Goal: Task Accomplishment & Management: Manage account settings

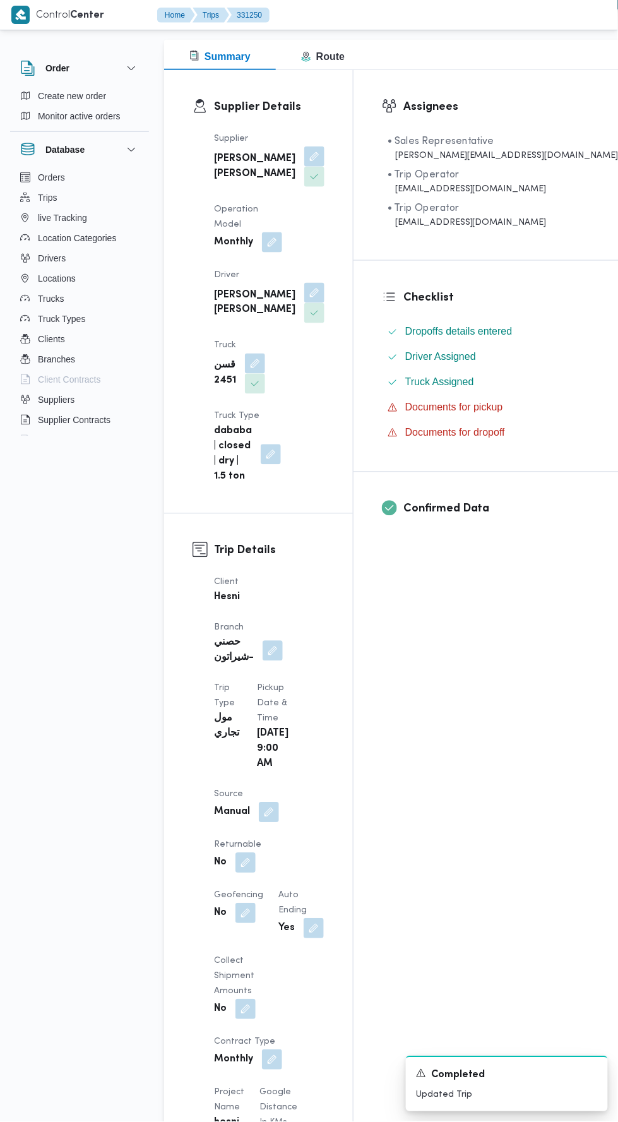
scroll to position [165, 0]
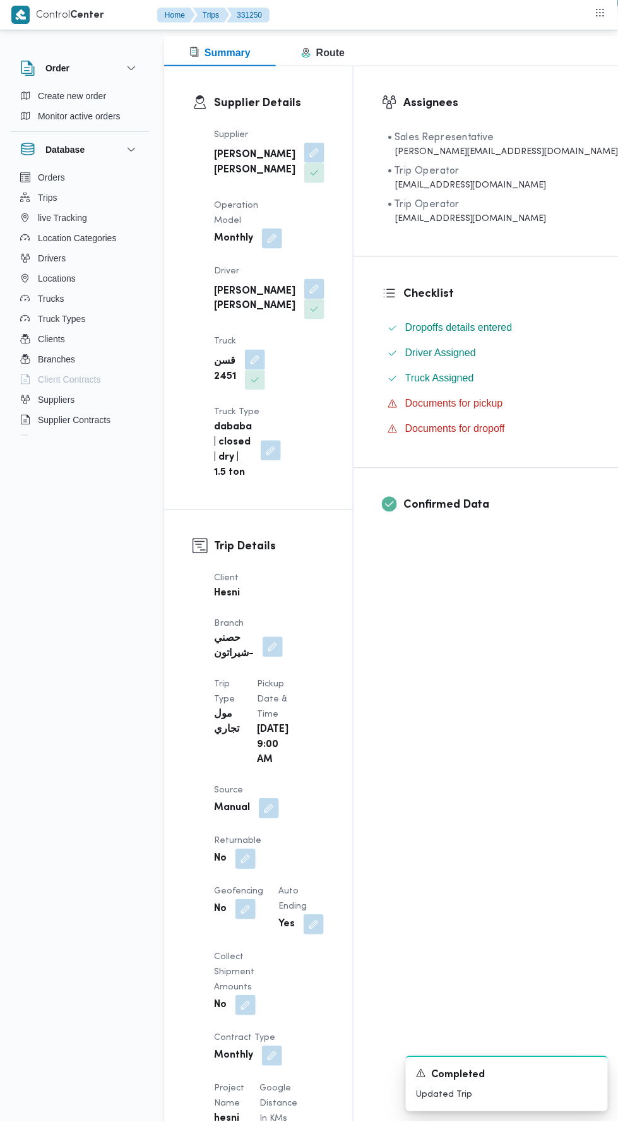
click at [332, 564] on div "Client Hesni Branch حصني -شيراتون Trip Type مول تجاري Pickup date & time [DATE]…" at bounding box center [270, 1029] width 126 height 930
click at [283, 637] on button "button" at bounding box center [273, 647] width 20 height 20
click at [311, 571] on input "Choose a branch" at bounding box center [311, 571] width 1 height 15
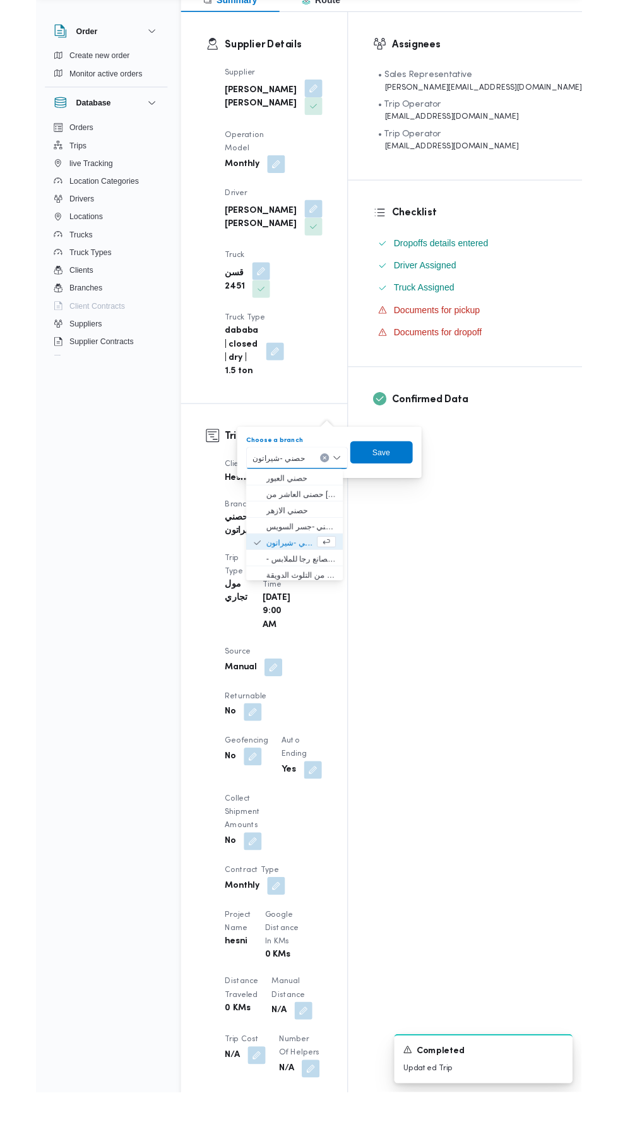
scroll to position [184, 0]
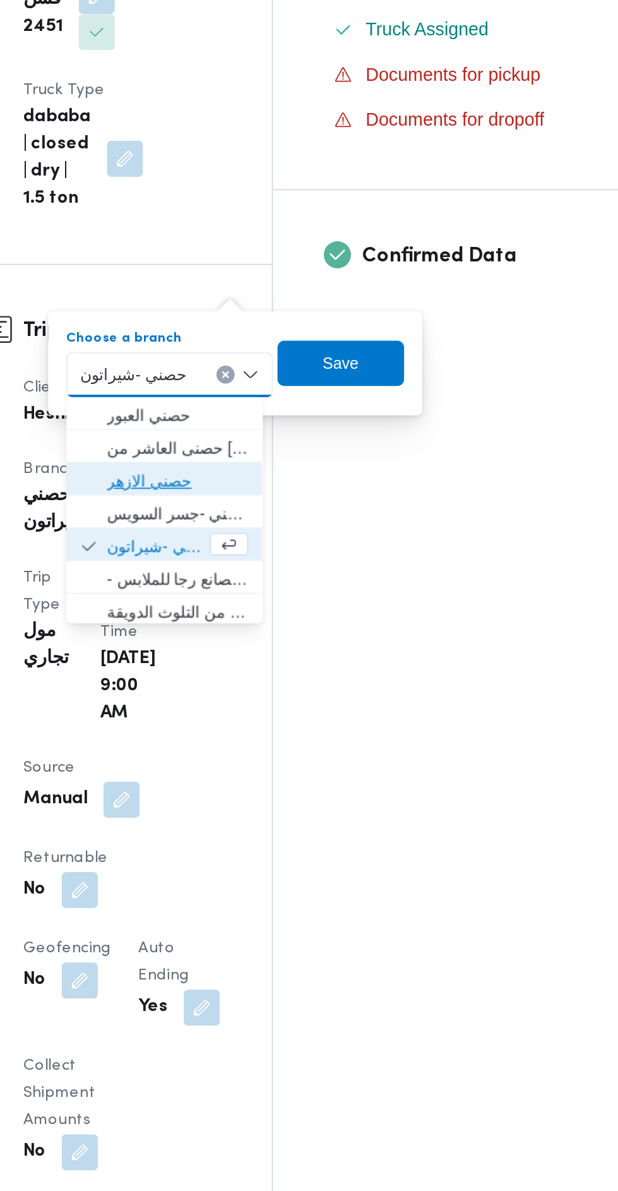
click at [340, 606] on span "حصني الازهر" at bounding box center [300, 611] width 79 height 15
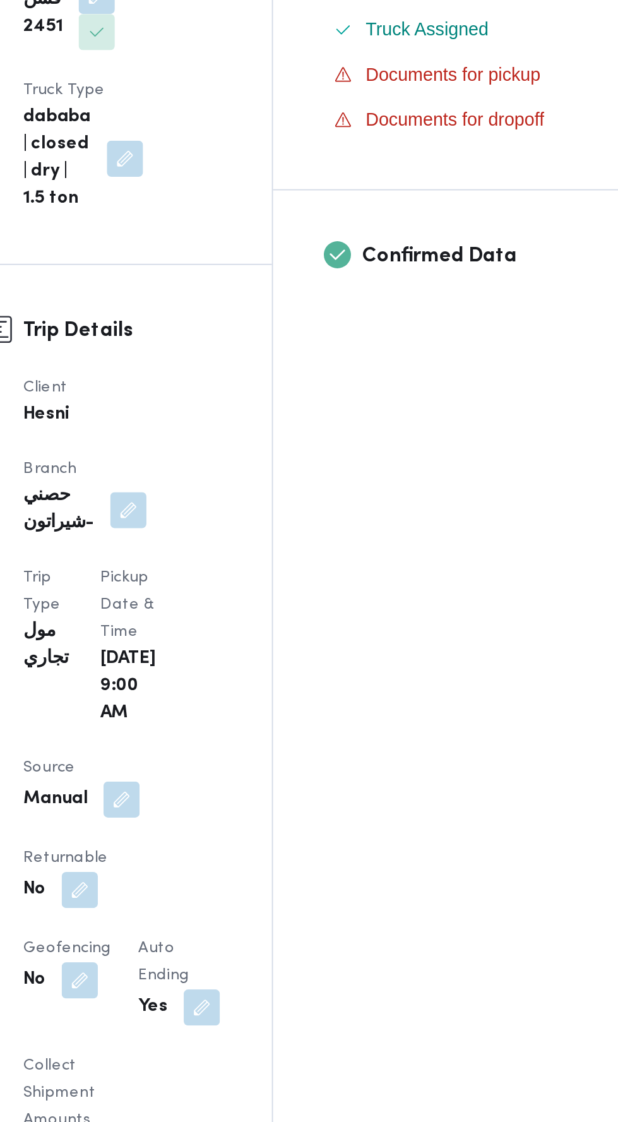
click at [455, 536] on div "Confirmed Data" at bounding box center [503, 494] width 299 height 90
click at [283, 618] on button "button" at bounding box center [273, 628] width 20 height 20
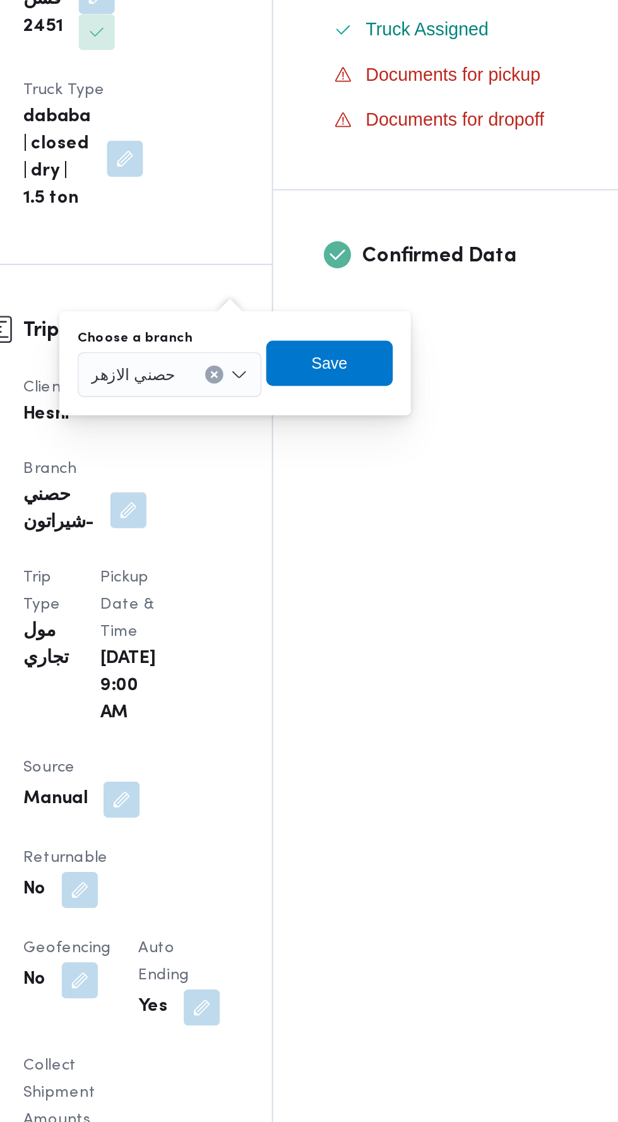
click at [304, 547] on input "Choose a branch" at bounding box center [304, 551] width 1 height 15
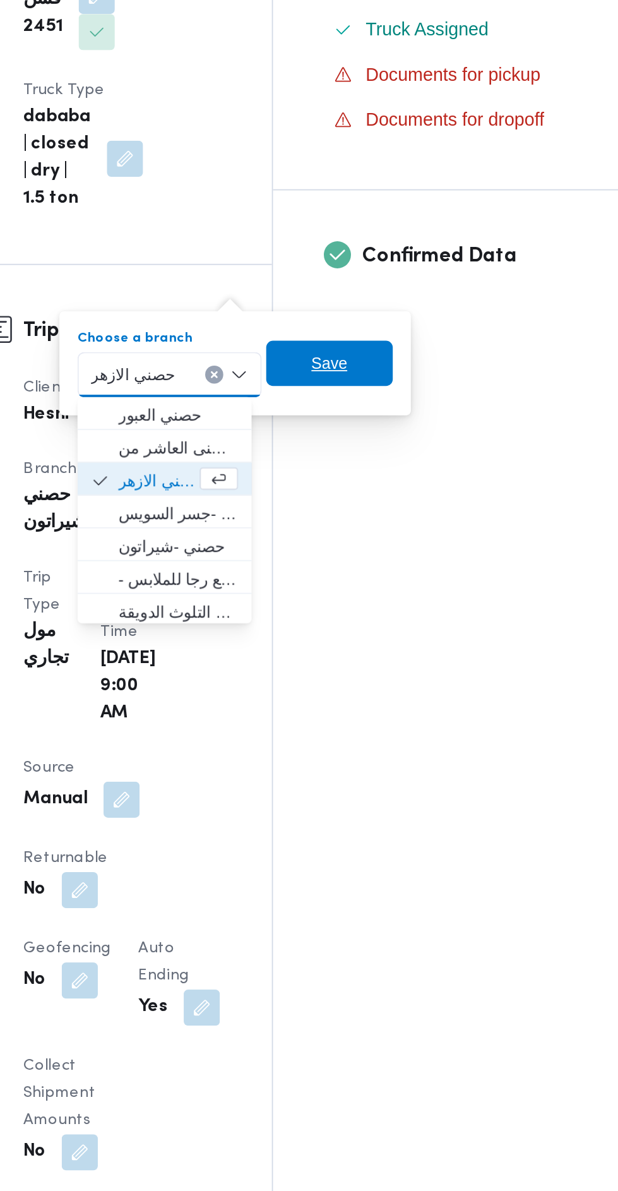
click at [411, 535] on span "Save" at bounding box center [385, 545] width 71 height 25
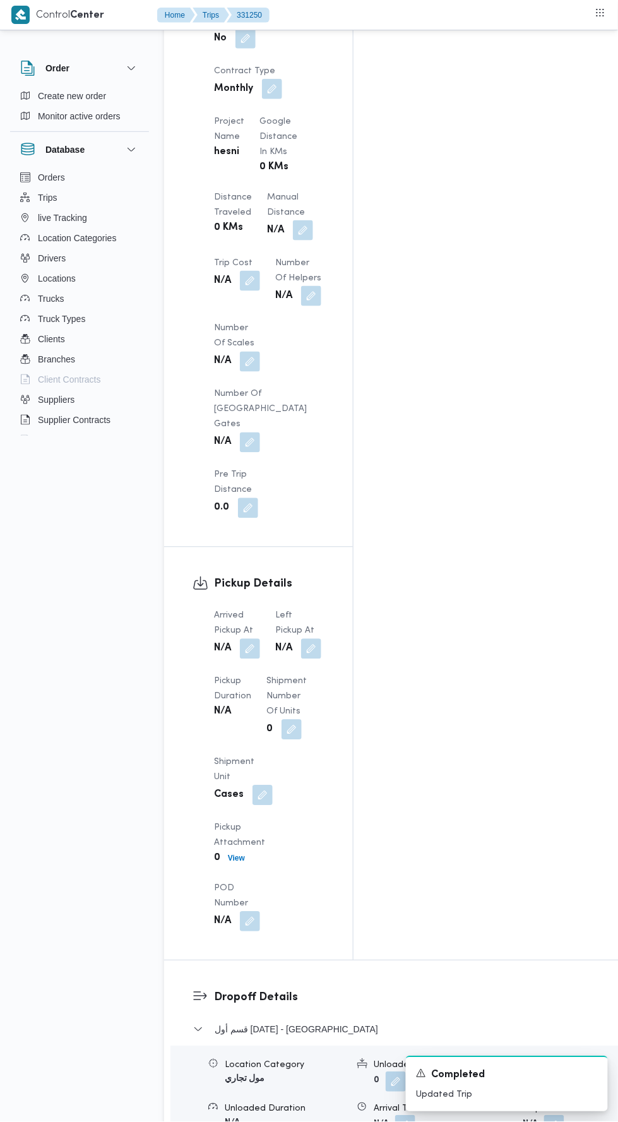
scroll to position [1095, 0]
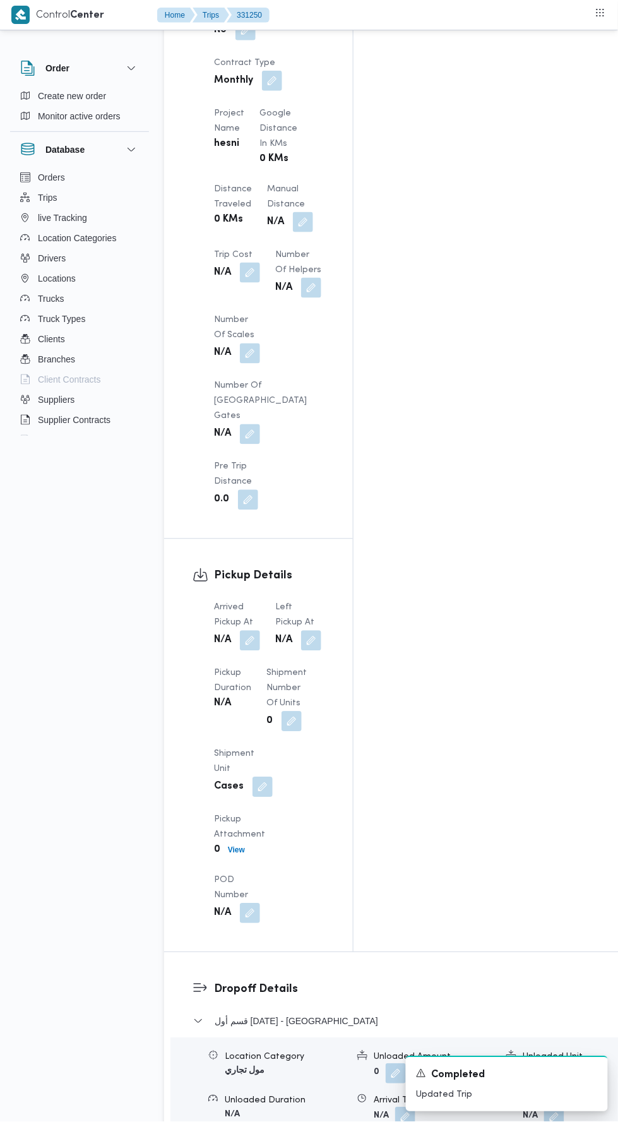
click at [254, 631] on button "button" at bounding box center [250, 641] width 20 height 20
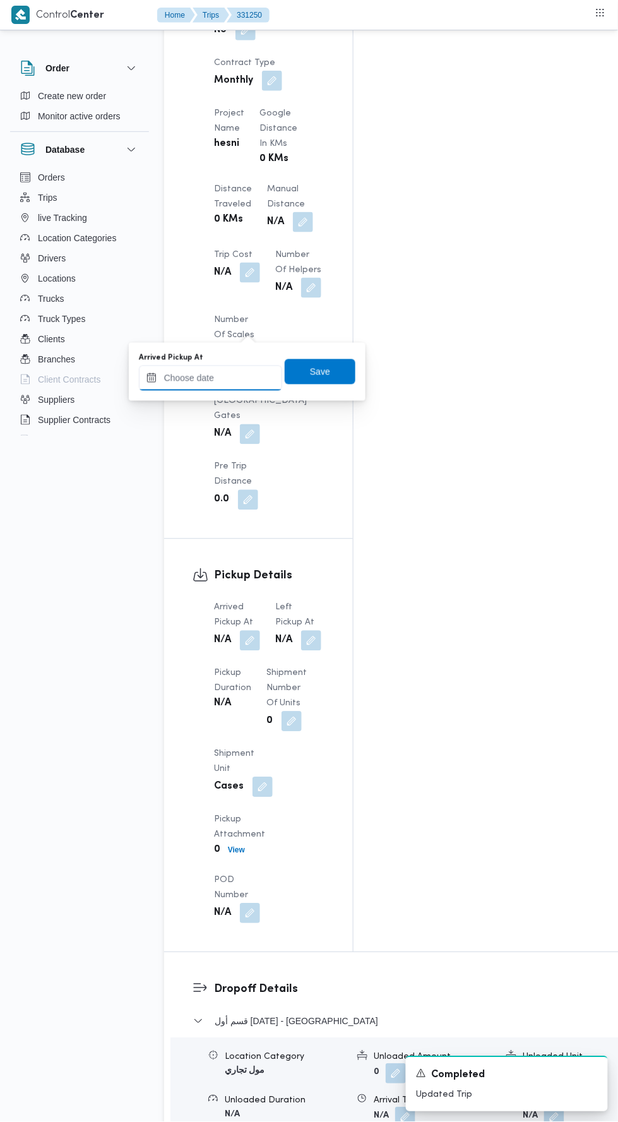
click at [252, 375] on input "Arrived Pickup At" at bounding box center [210, 378] width 143 height 25
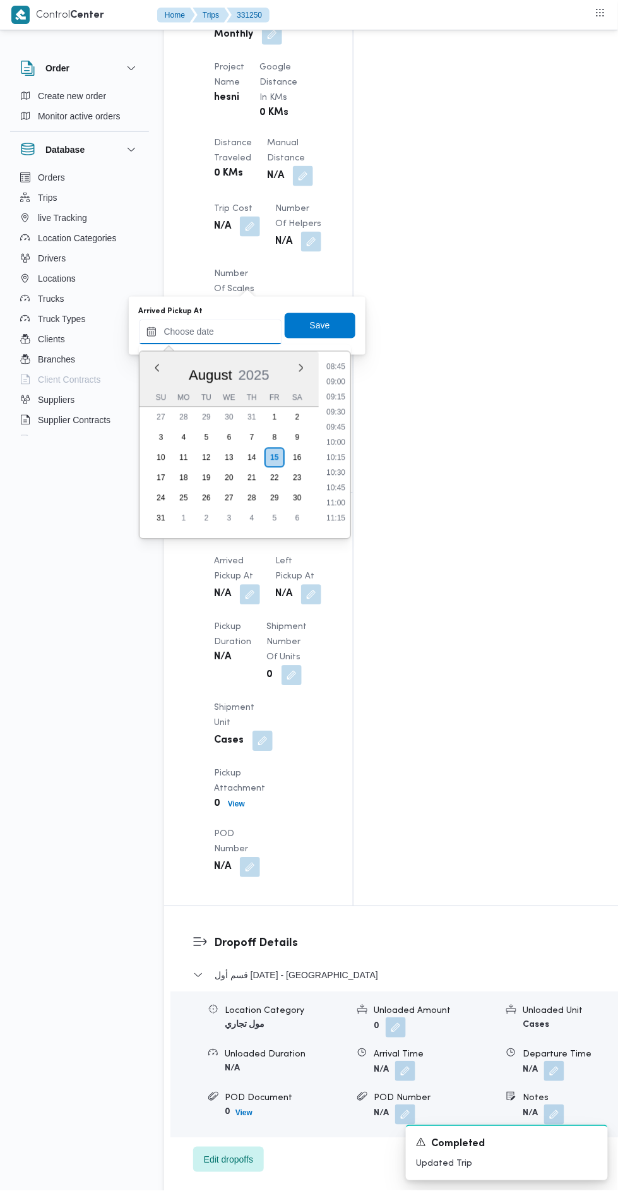
scroll to position [520, 0]
click at [339, 423] on li "09:30" at bounding box center [335, 423] width 29 height 13
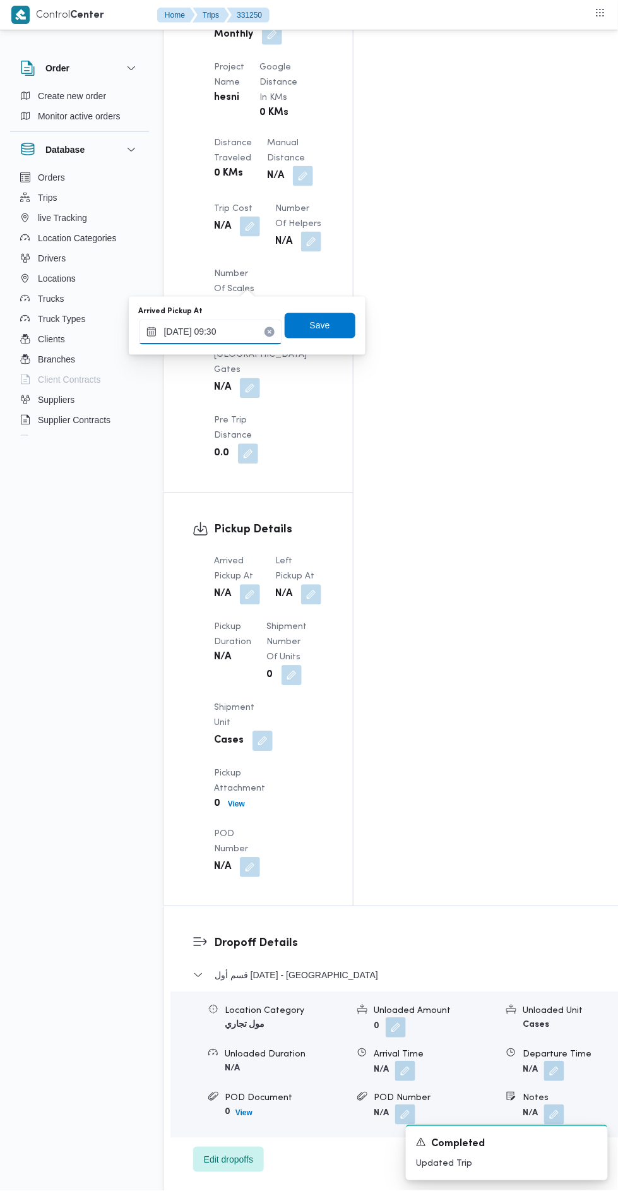
click at [255, 327] on input "15/08/2025 09:30" at bounding box center [210, 332] width 143 height 25
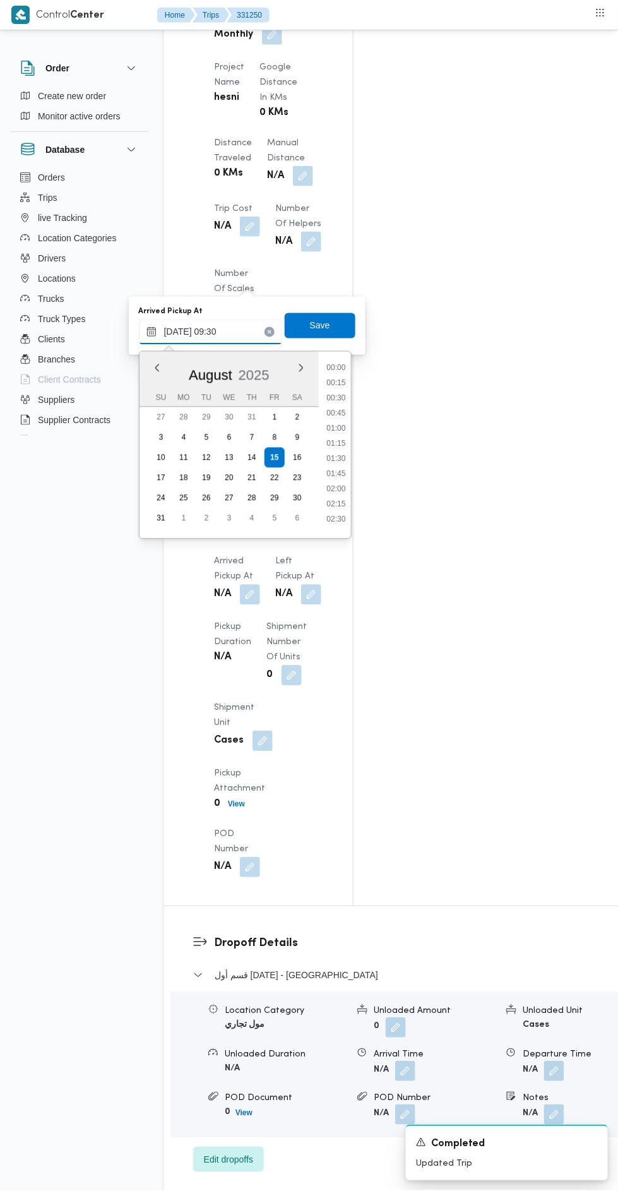
scroll to position [489, 0]
click at [345, 439] on li "09:15" at bounding box center [335, 440] width 29 height 13
type input "15/08/2025 09:15"
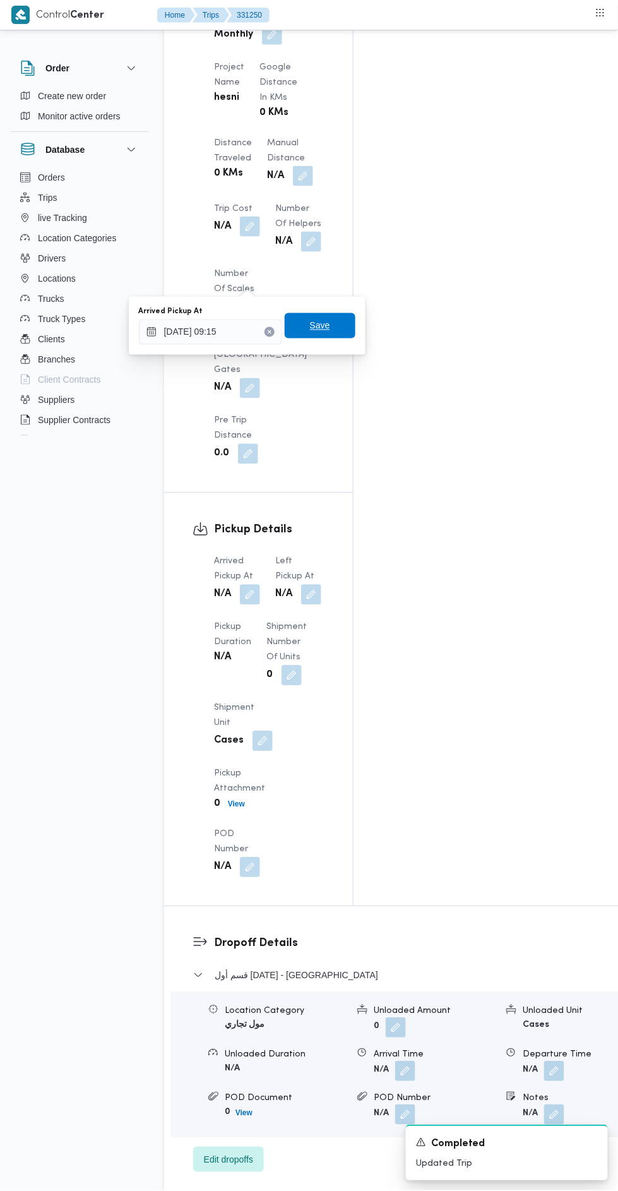
click at [350, 325] on span "Save" at bounding box center [320, 325] width 71 height 25
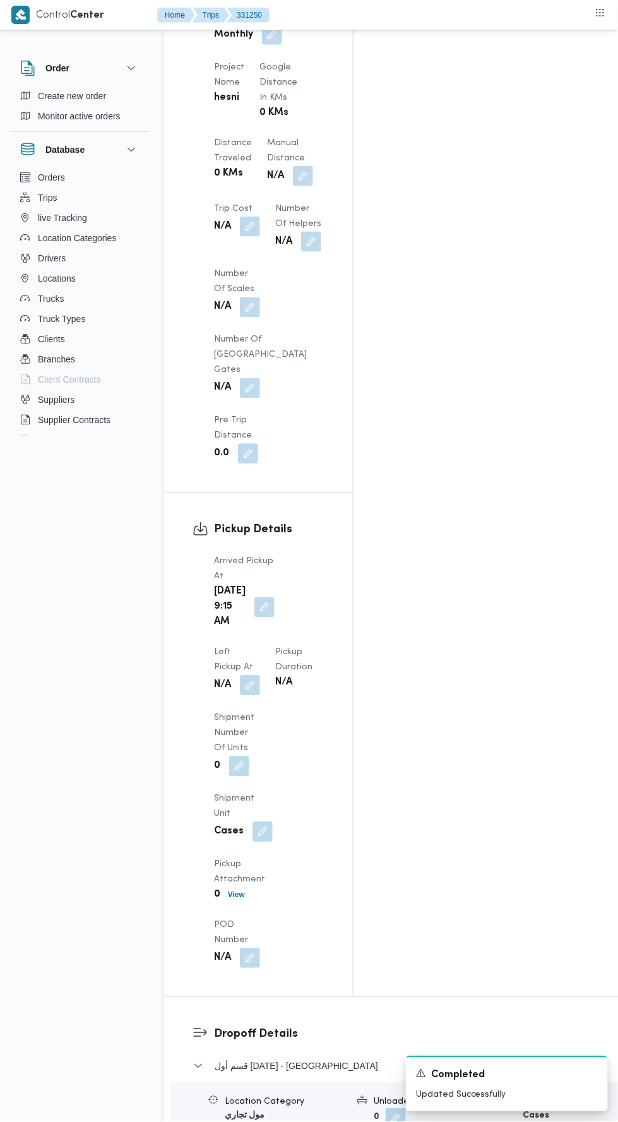
click at [260, 676] on button "button" at bounding box center [250, 686] width 20 height 20
click at [298, 328] on input "Left Pickup At" at bounding box center [277, 332] width 143 height 25
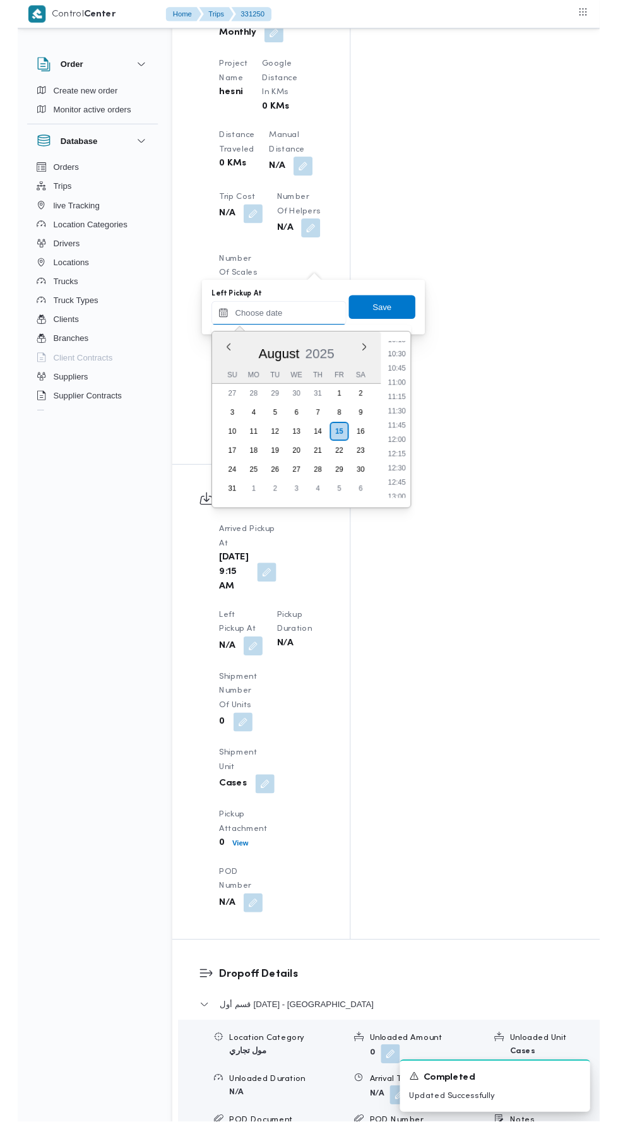
scroll to position [594, 0]
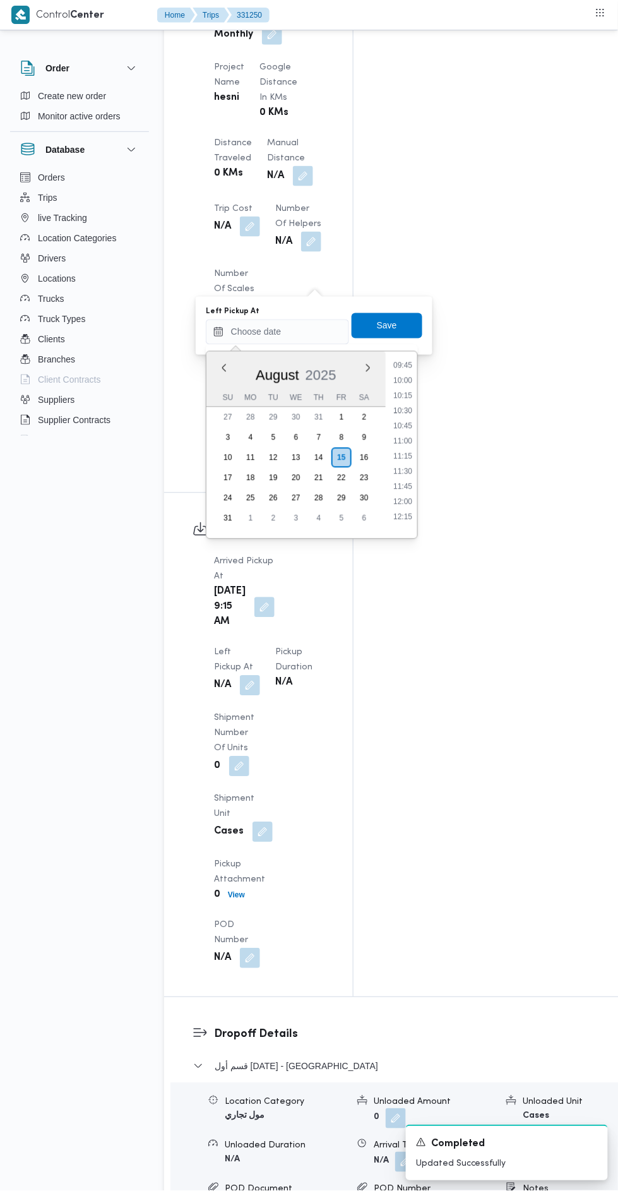
click at [405, 380] on li "10:00" at bounding box center [402, 381] width 29 height 13
type input "[DATE] 10:00"
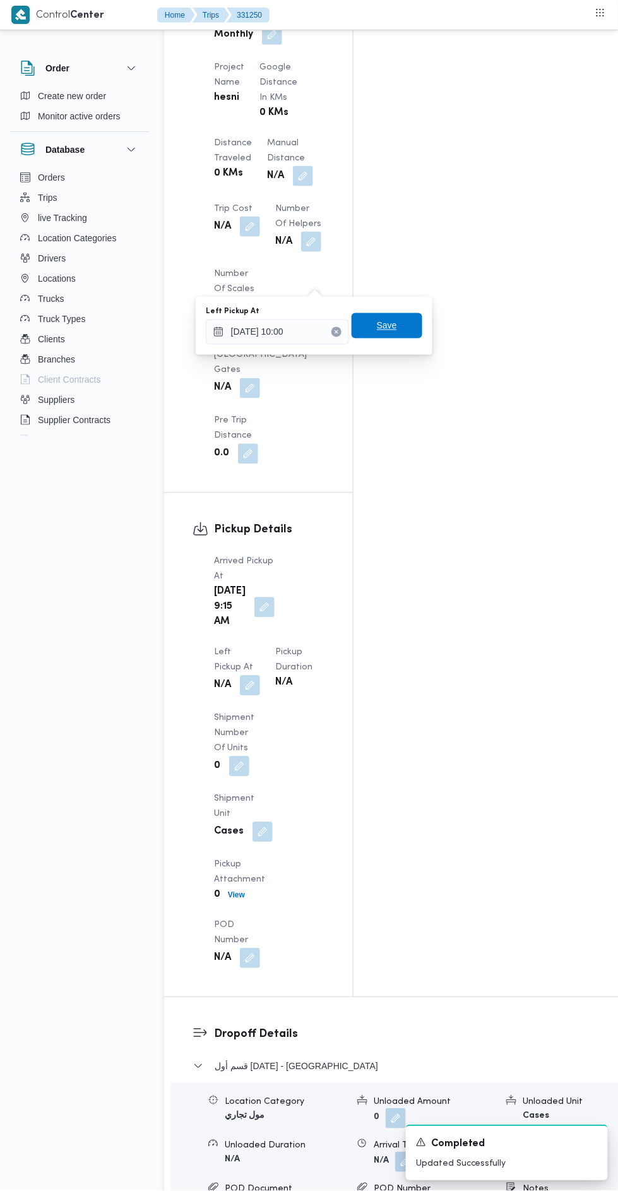
click at [418, 325] on span "Save" at bounding box center [387, 325] width 71 height 25
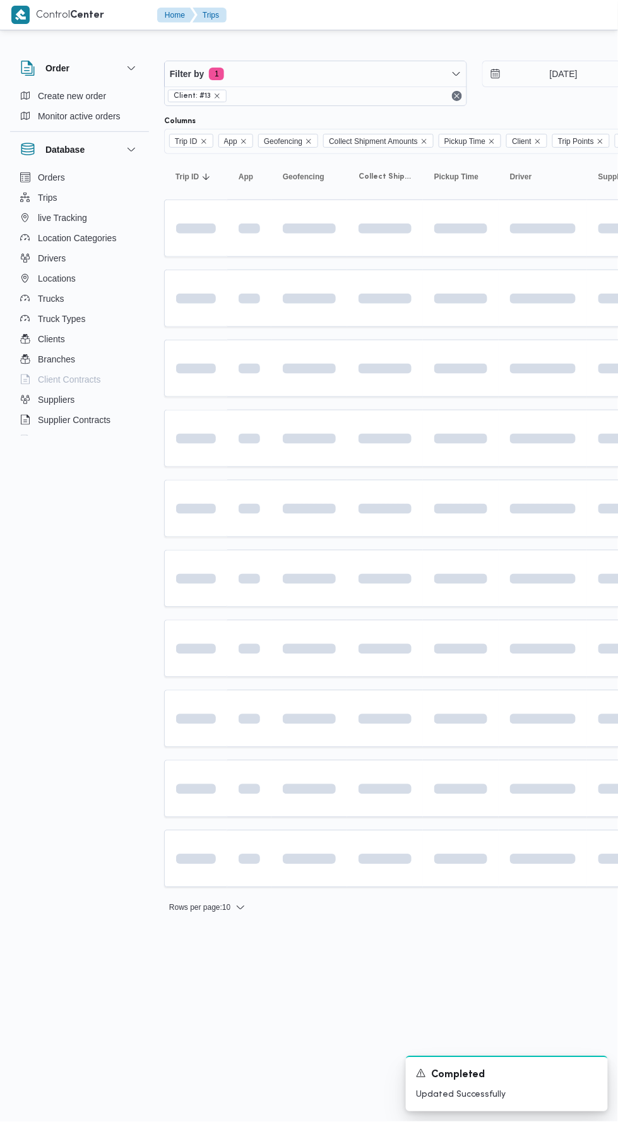
scroll to position [0, 0]
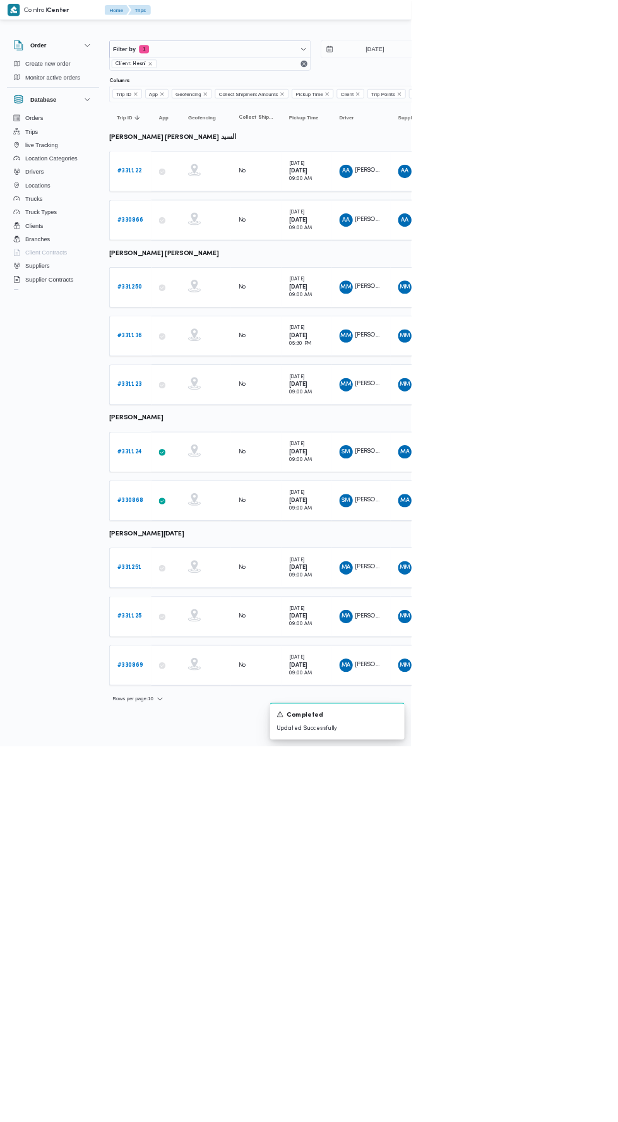
click at [188, 846] on link "# 331251" at bounding box center [194, 853] width 37 height 15
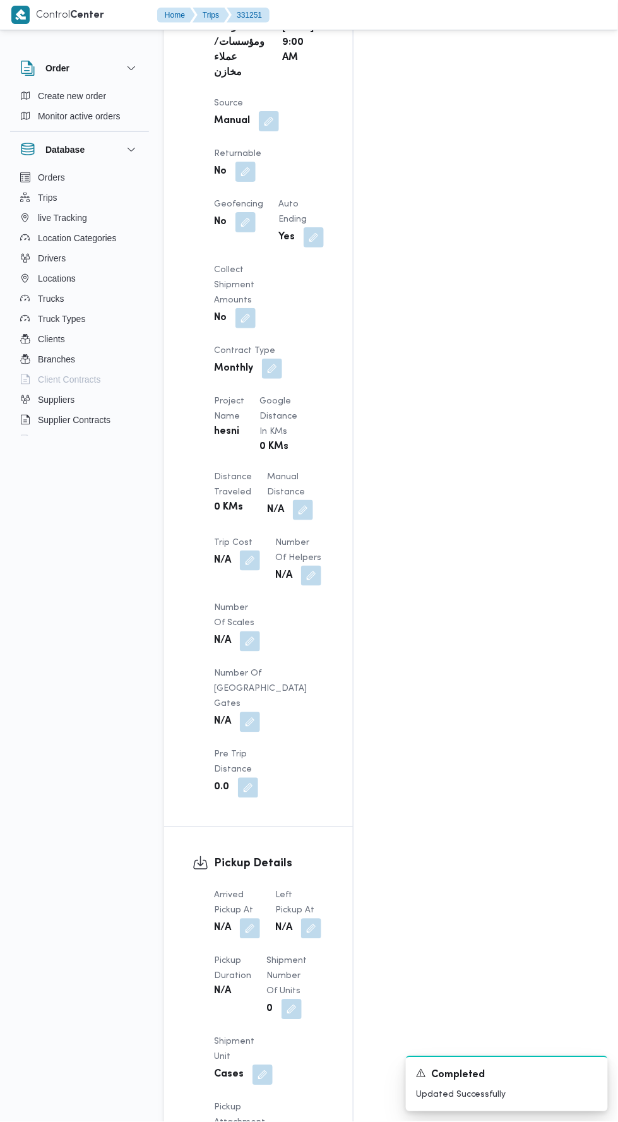
scroll to position [823, 0]
click at [253, 918] on button "button" at bounding box center [250, 928] width 20 height 20
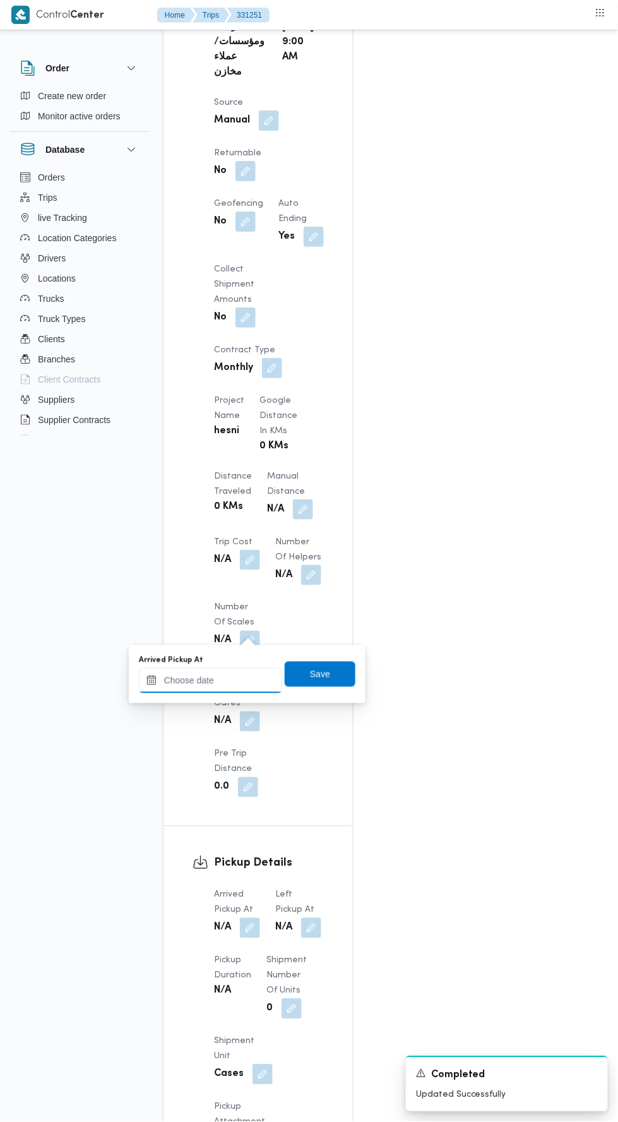
click at [255, 678] on input "Arrived Pickup At" at bounding box center [210, 680] width 143 height 25
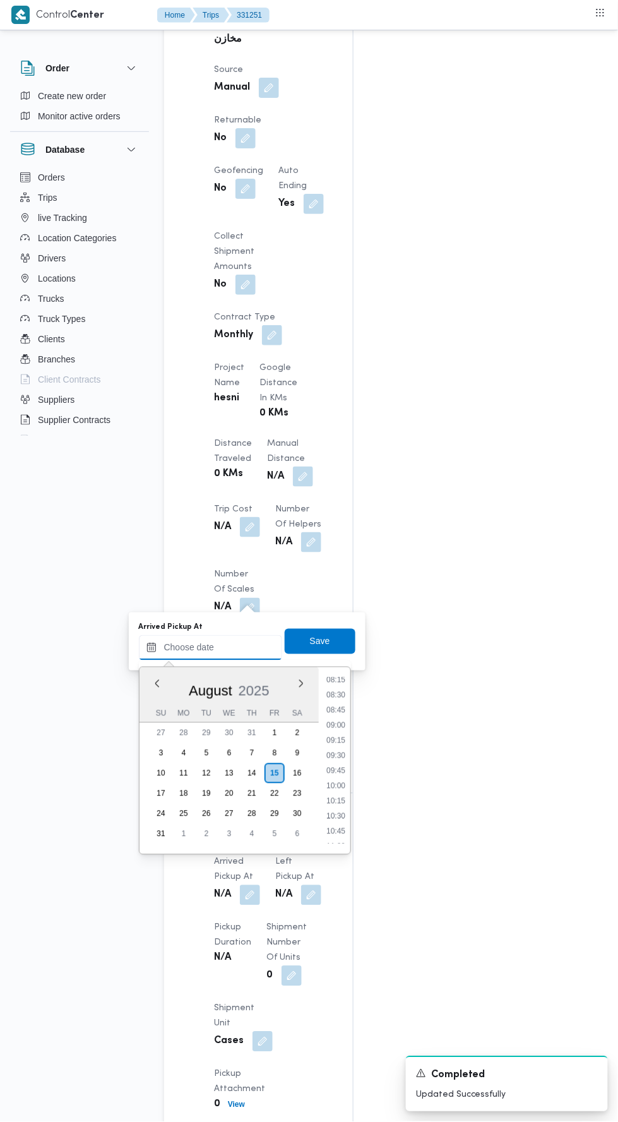
scroll to position [506, 0]
click at [337, 706] on li "08:45" at bounding box center [335, 708] width 29 height 13
type input "15/08/2025 08:45"
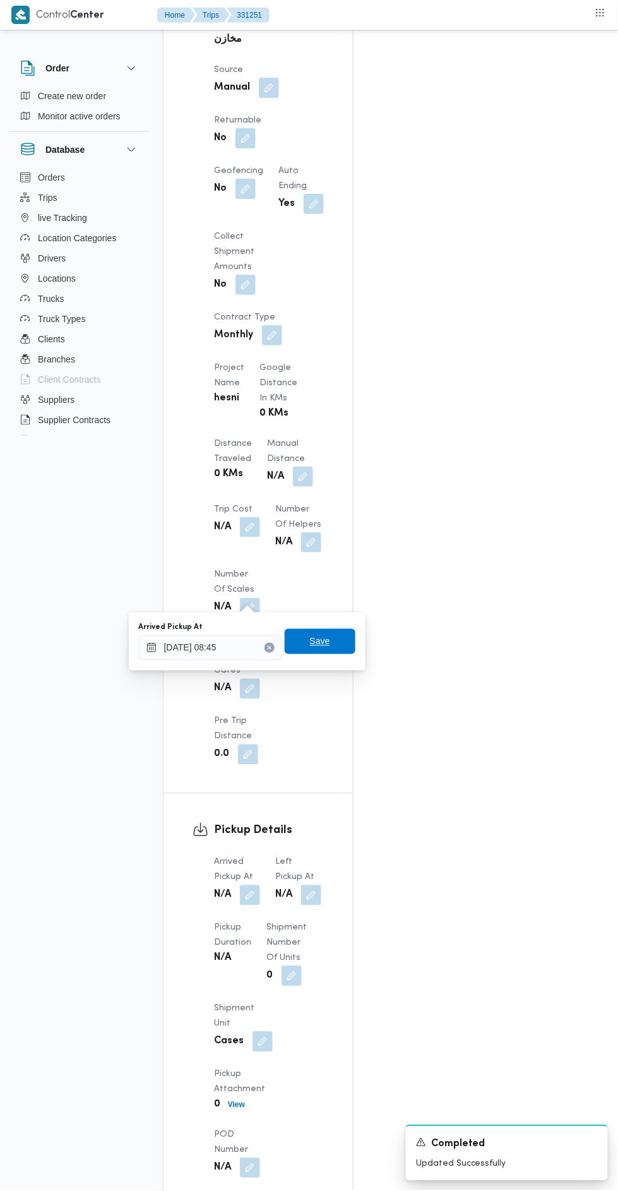
click at [338, 647] on span "Save" at bounding box center [320, 641] width 71 height 25
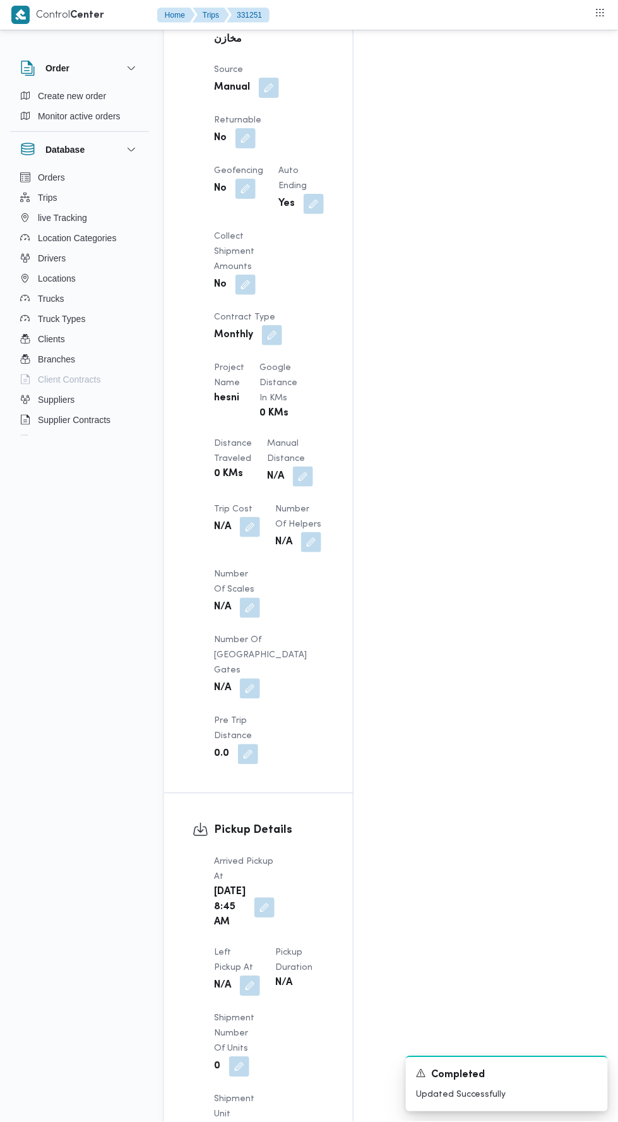
click at [260, 976] on button "button" at bounding box center [250, 986] width 20 height 20
click at [291, 644] on input "Left Pickup At" at bounding box center [277, 647] width 143 height 25
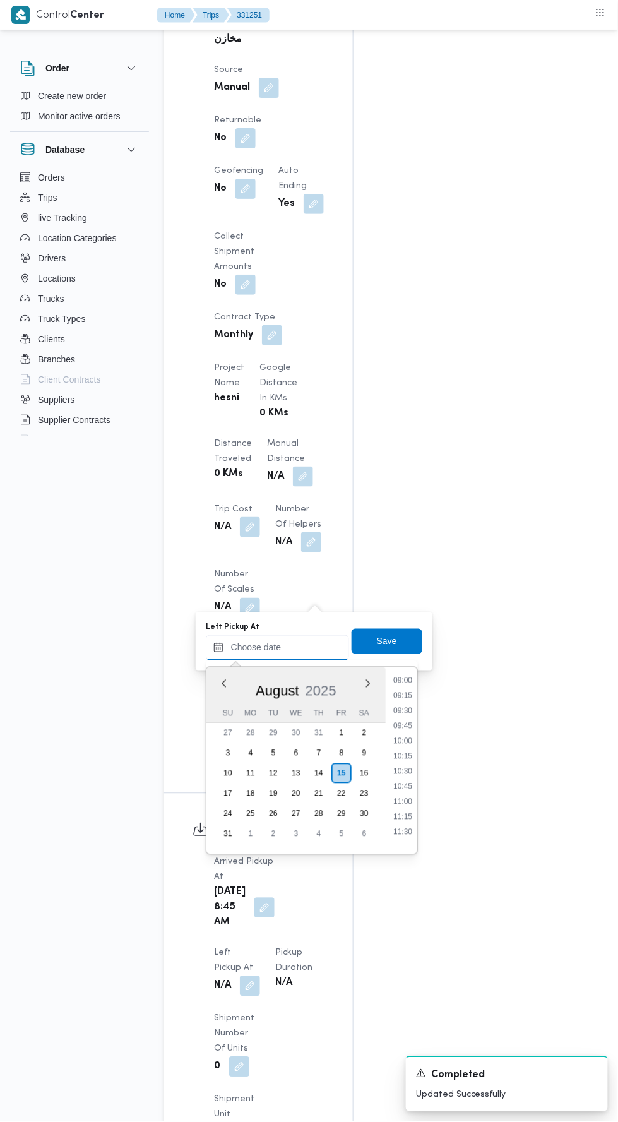
scroll to position [548, 0]
click at [400, 757] on li "10:15" at bounding box center [402, 757] width 29 height 13
type input "15/08/2025 10:15"
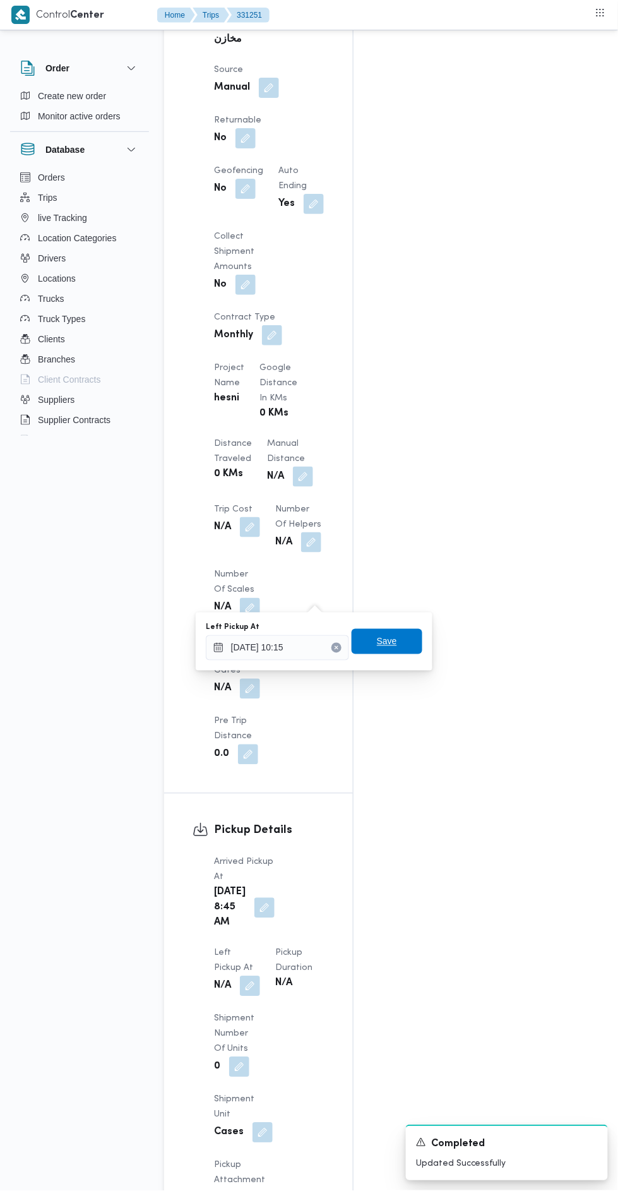
click at [405, 640] on span "Save" at bounding box center [387, 641] width 71 height 25
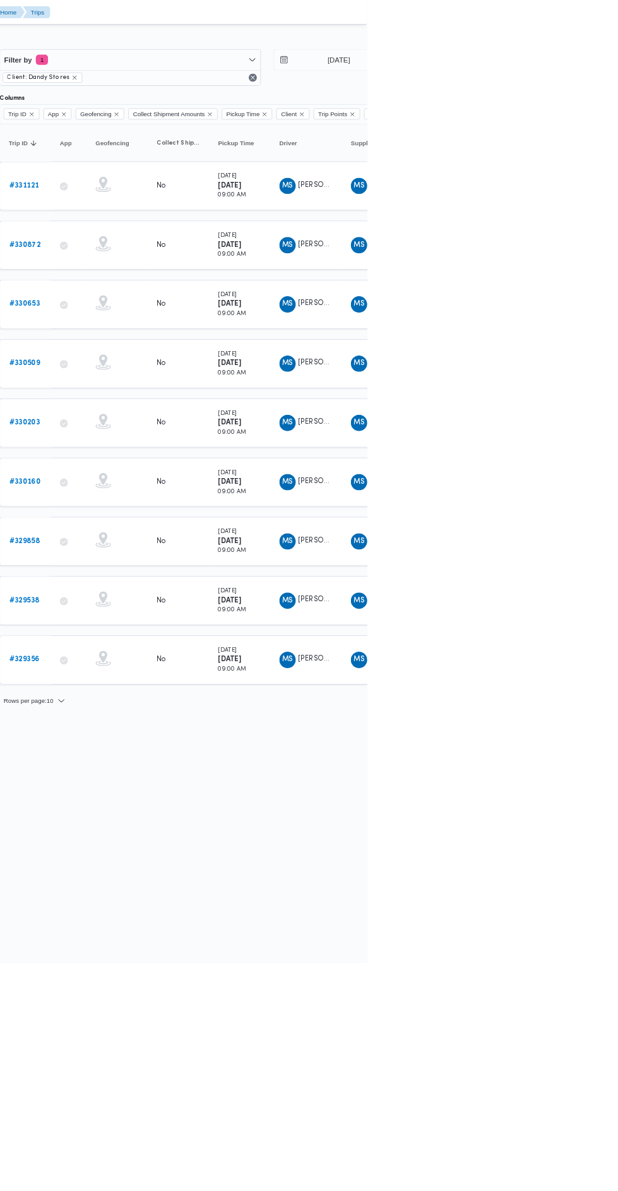
type input "[DATE]"
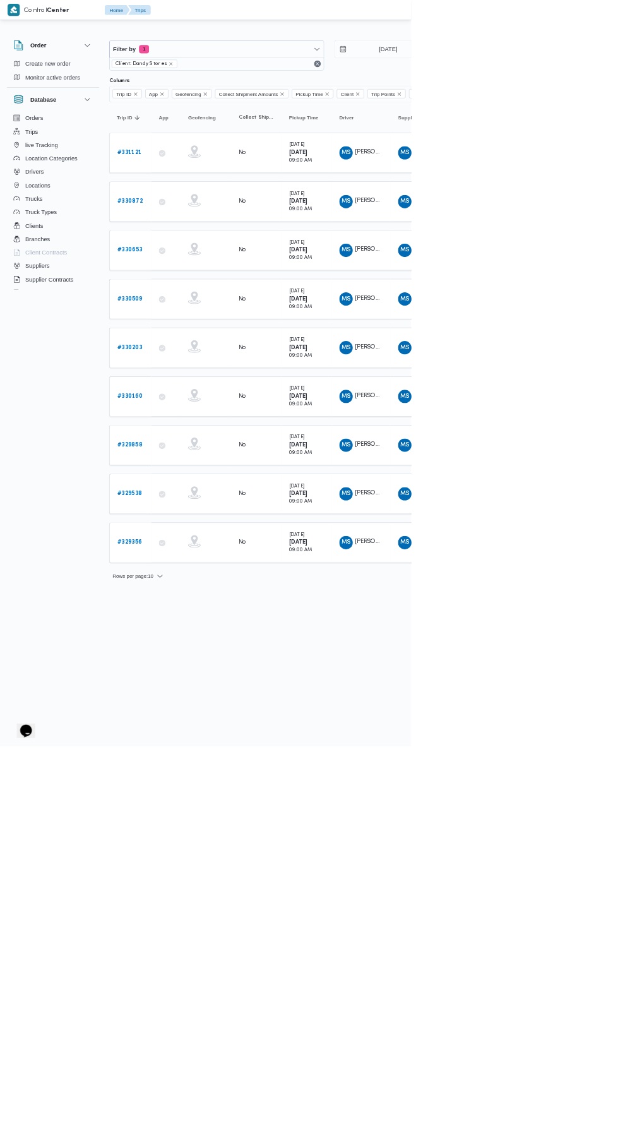
click at [574, 372] on span "[PERSON_NAME]" at bounding box center [570, 375] width 72 height 8
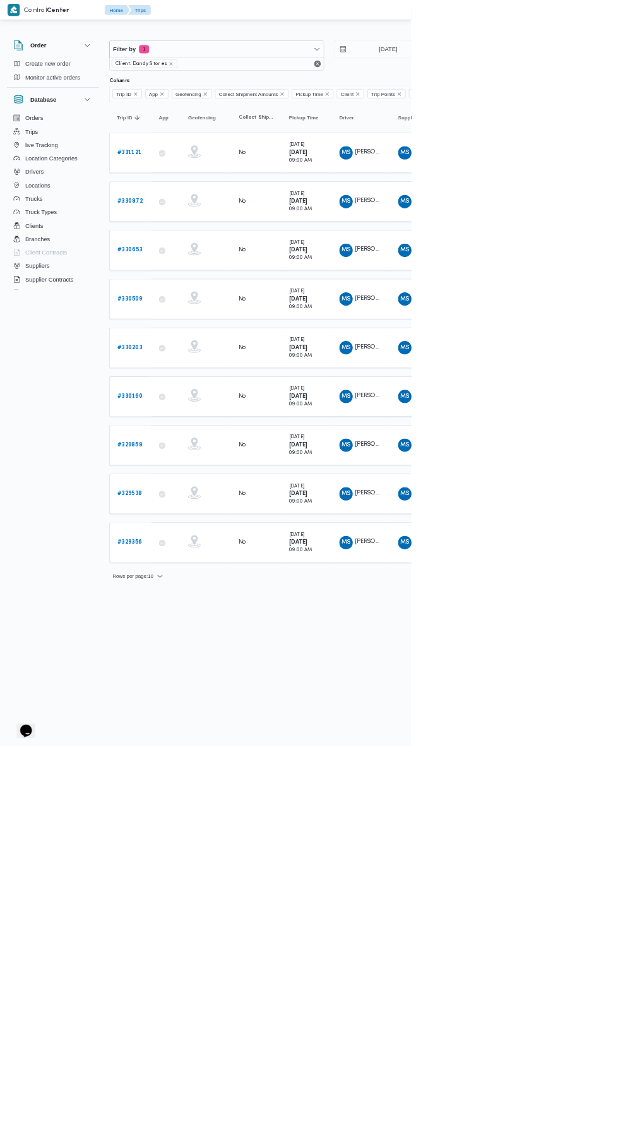
click at [198, 229] on b "# 331121" at bounding box center [194, 229] width 37 height 8
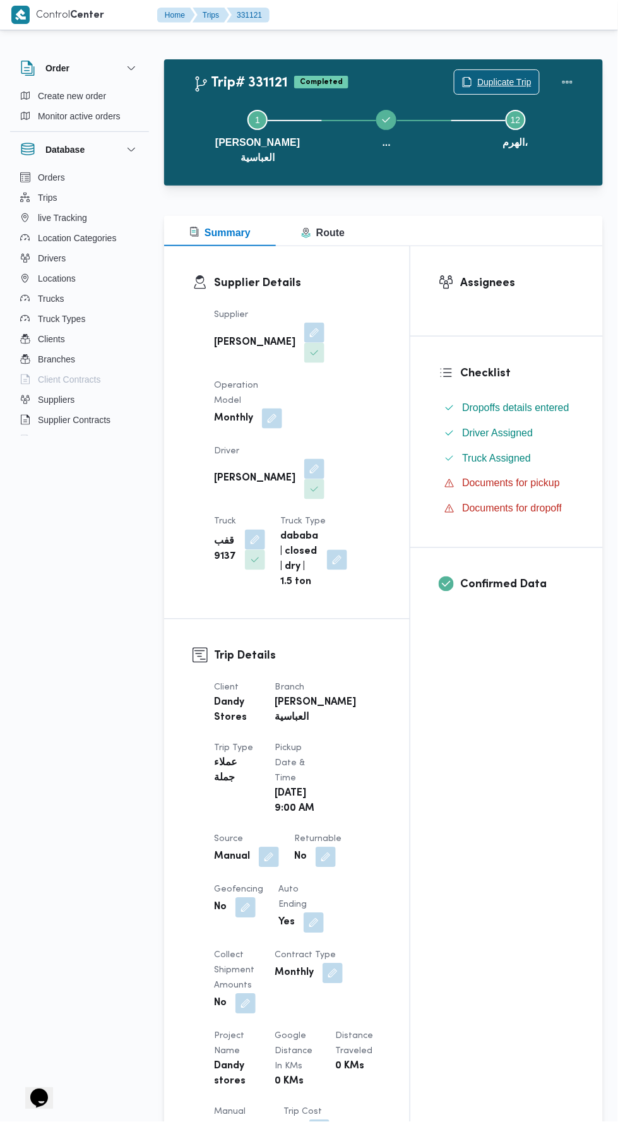
click at [501, 75] on span "Duplicate Trip" at bounding box center [504, 82] width 54 height 15
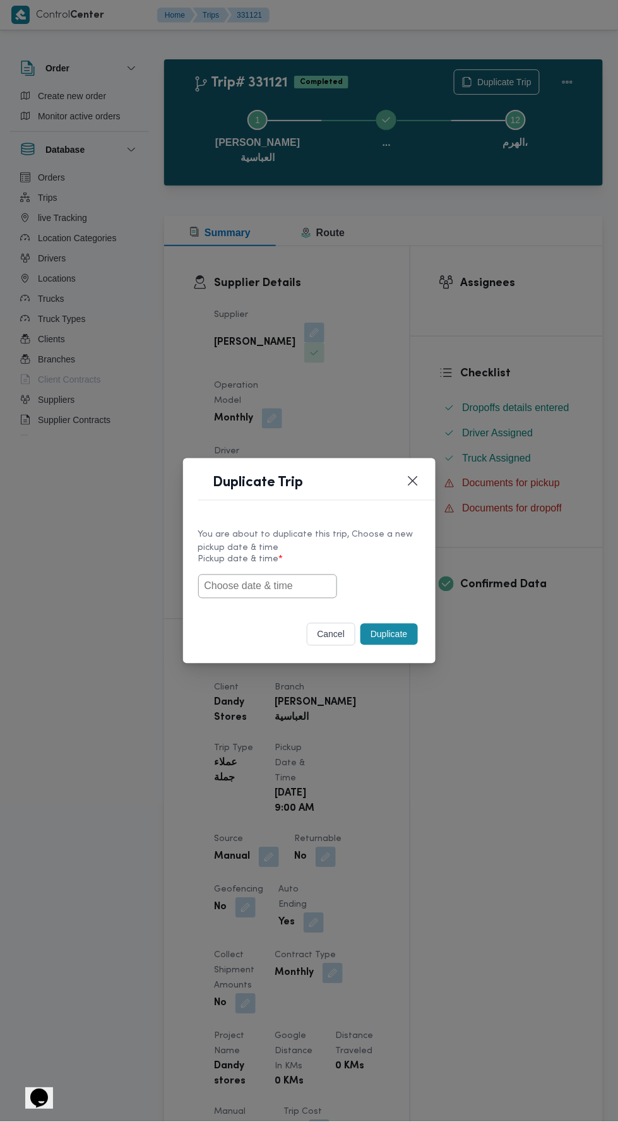
click at [293, 586] on input "text" at bounding box center [267, 587] width 139 height 24
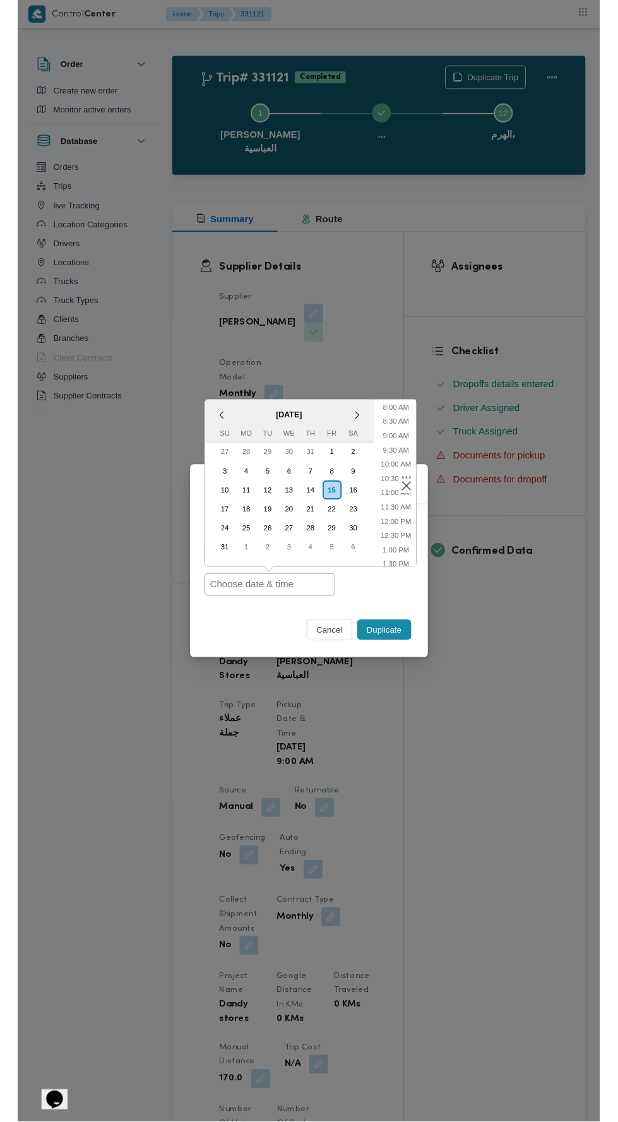
scroll to position [240, 0]
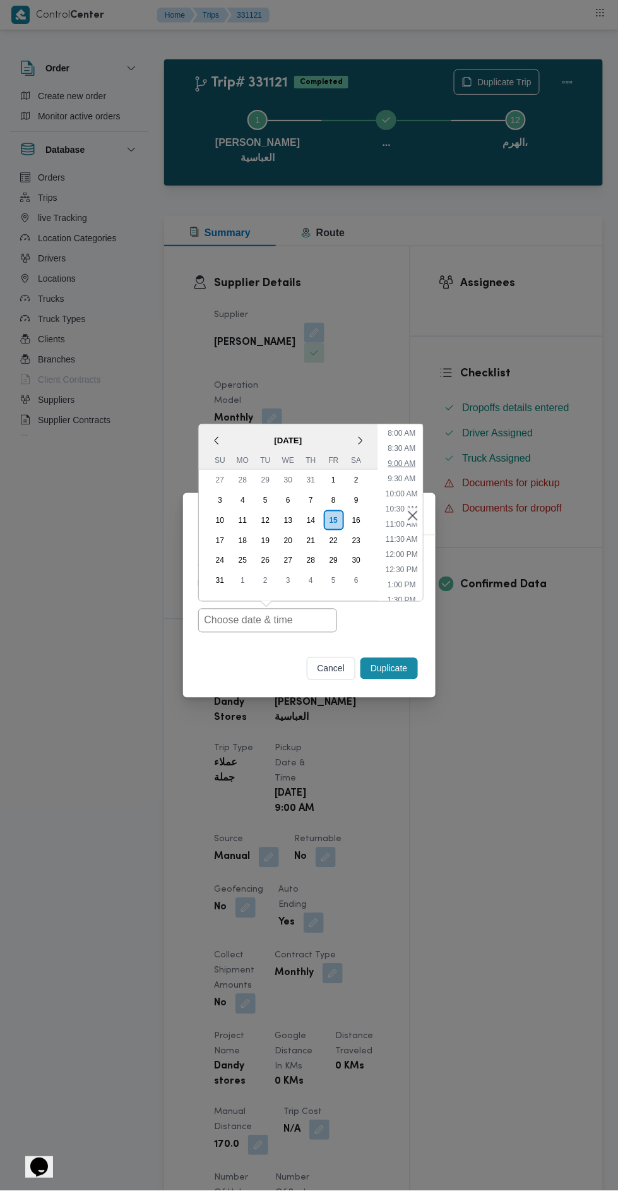
click at [404, 460] on li "9:00 AM" at bounding box center [402, 463] width 38 height 13
type input "[DATE] 9:00AM"
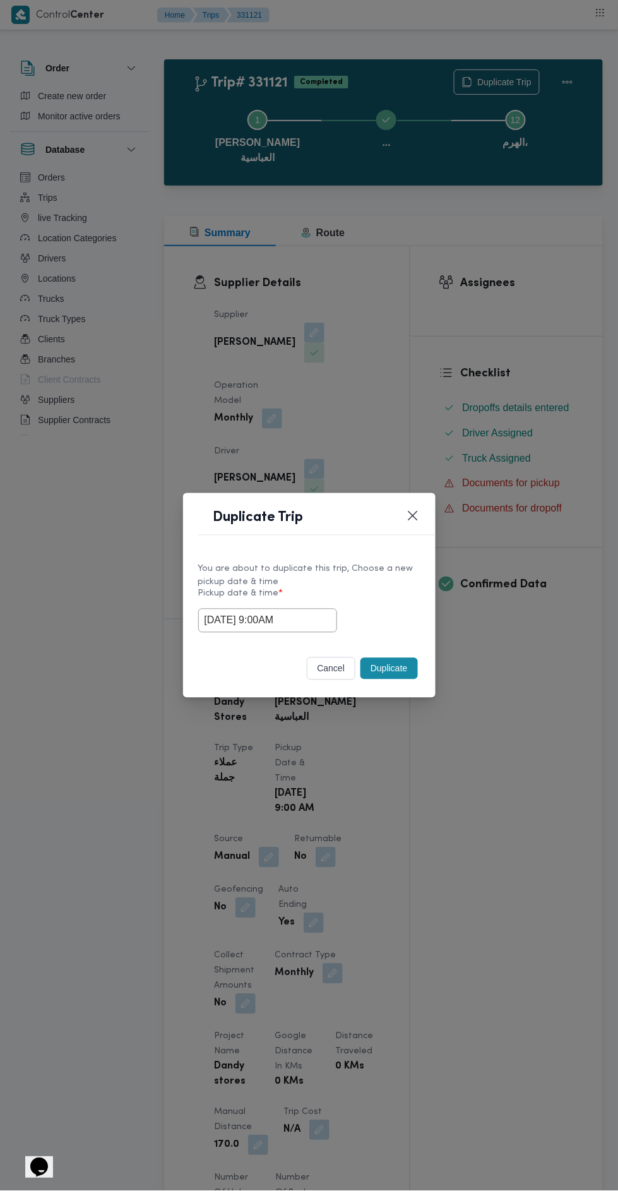
click at [396, 666] on button "Duplicate" at bounding box center [389, 668] width 57 height 21
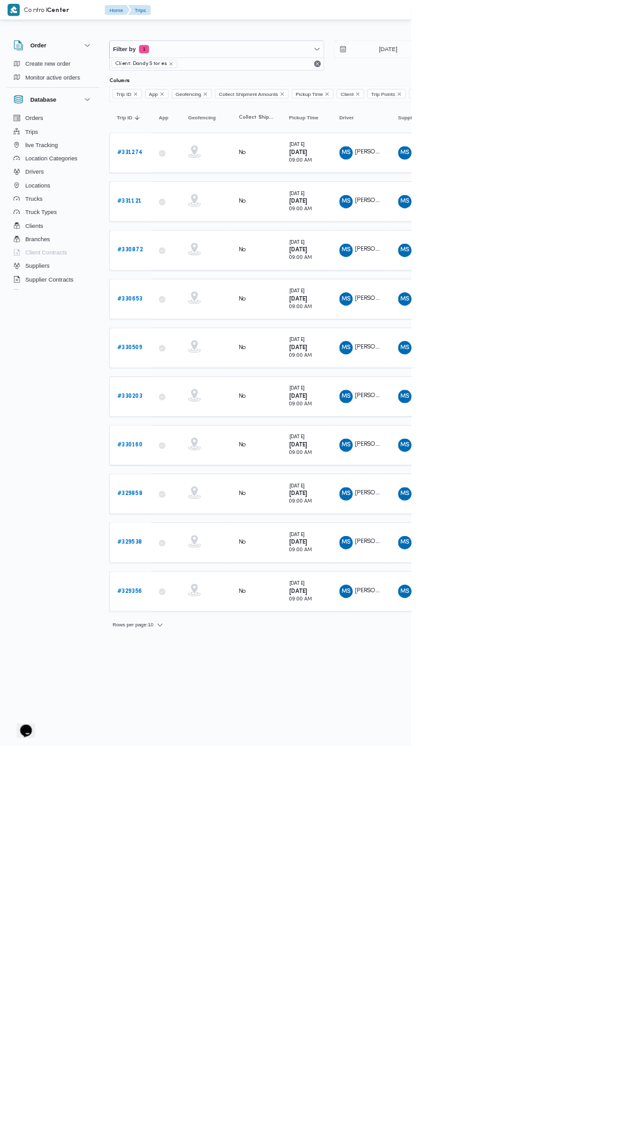
click at [212, 229] on b "# 331274" at bounding box center [195, 229] width 38 height 8
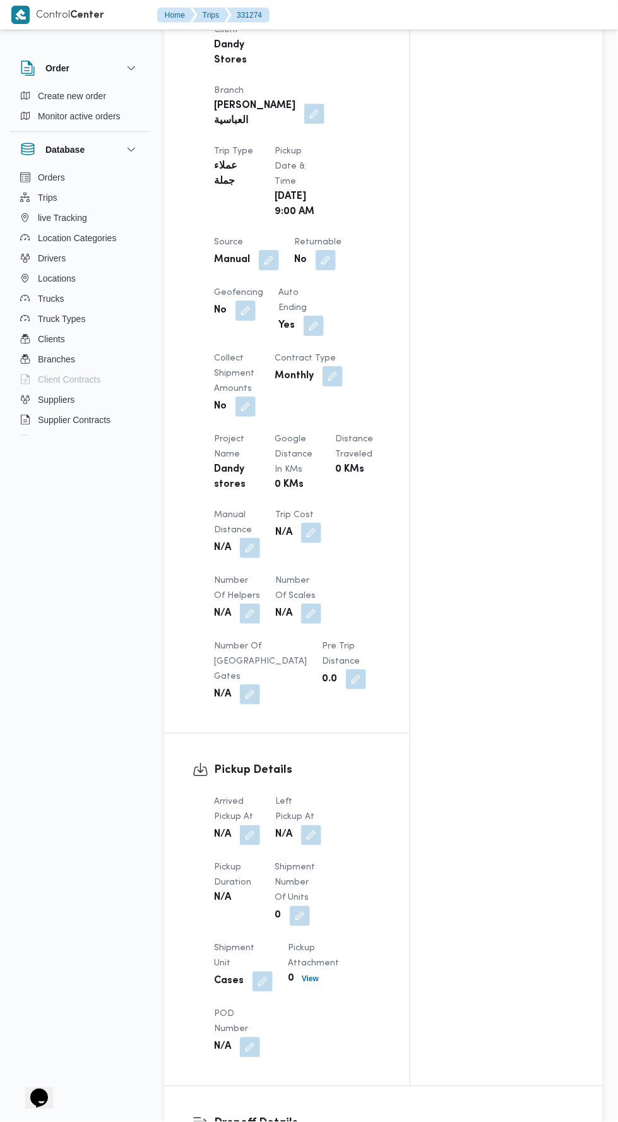
scroll to position [917, 0]
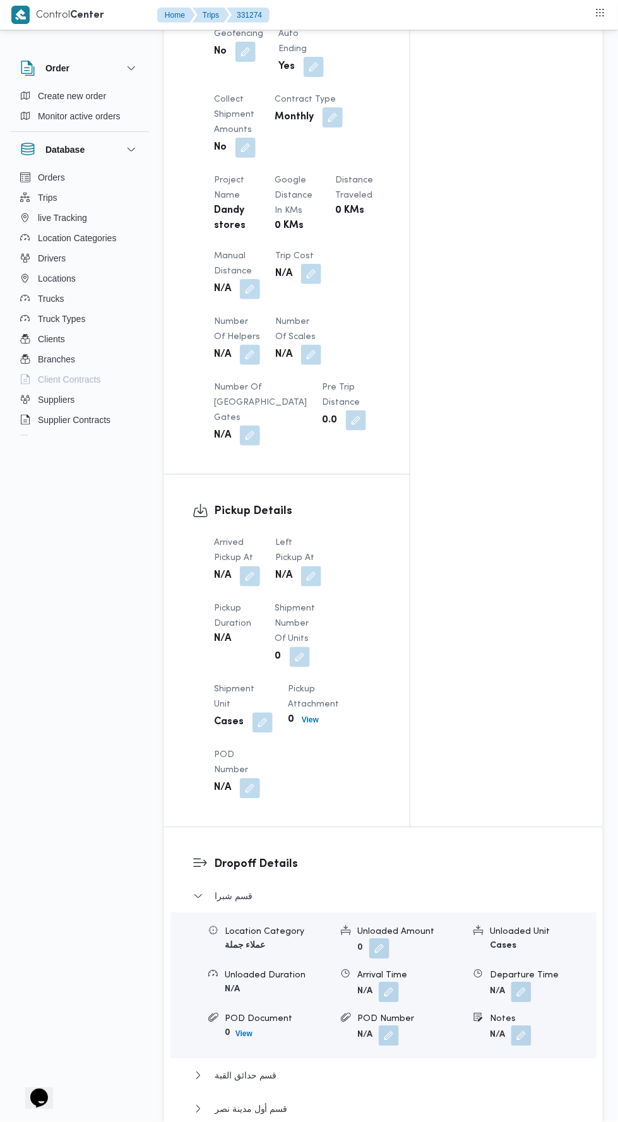
click at [251, 567] on button "button" at bounding box center [250, 577] width 20 height 20
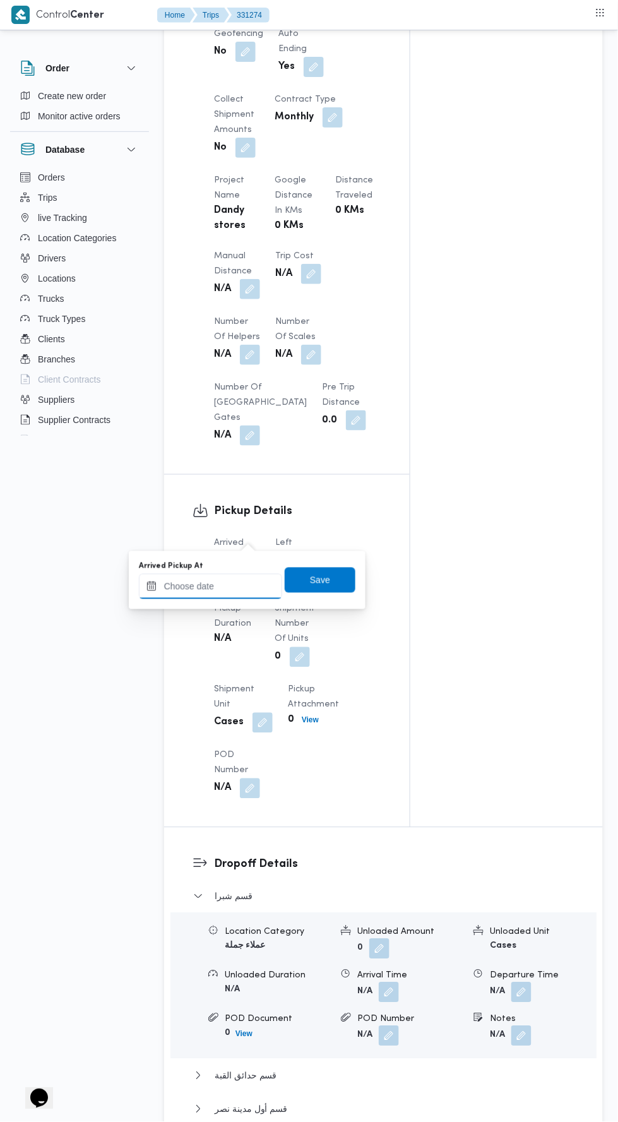
click at [237, 589] on input "Arrived Pickup At" at bounding box center [210, 586] width 143 height 25
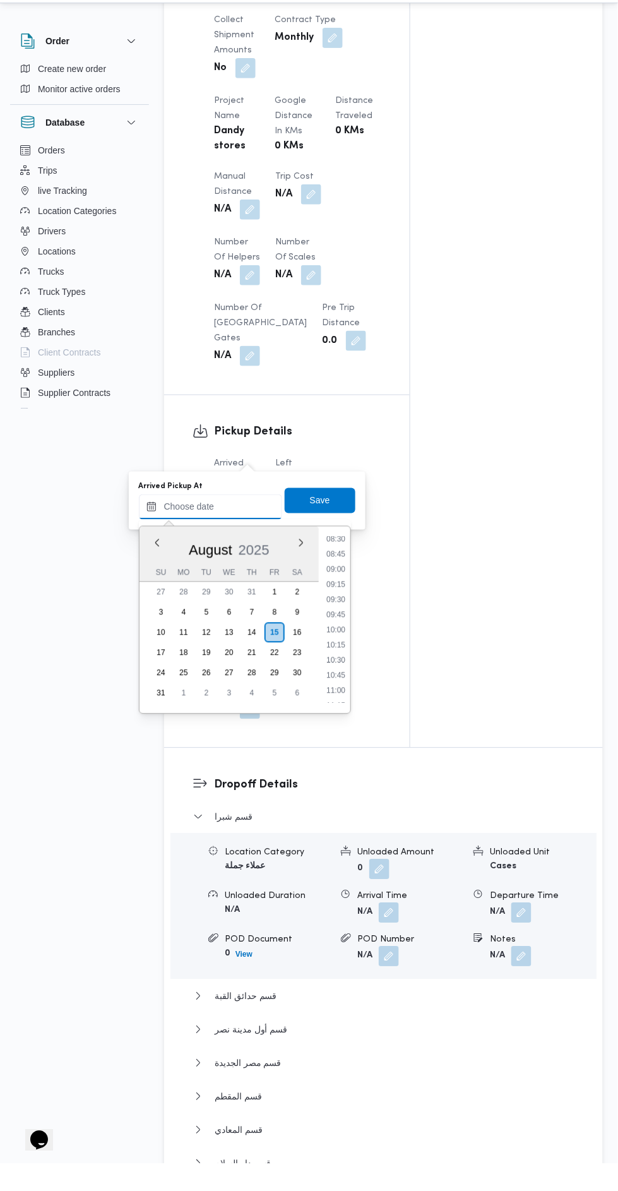
scroll to position [520, 0]
click at [330, 652] on li "10:00" at bounding box center [335, 656] width 29 height 13
type input "[DATE] 10:00"
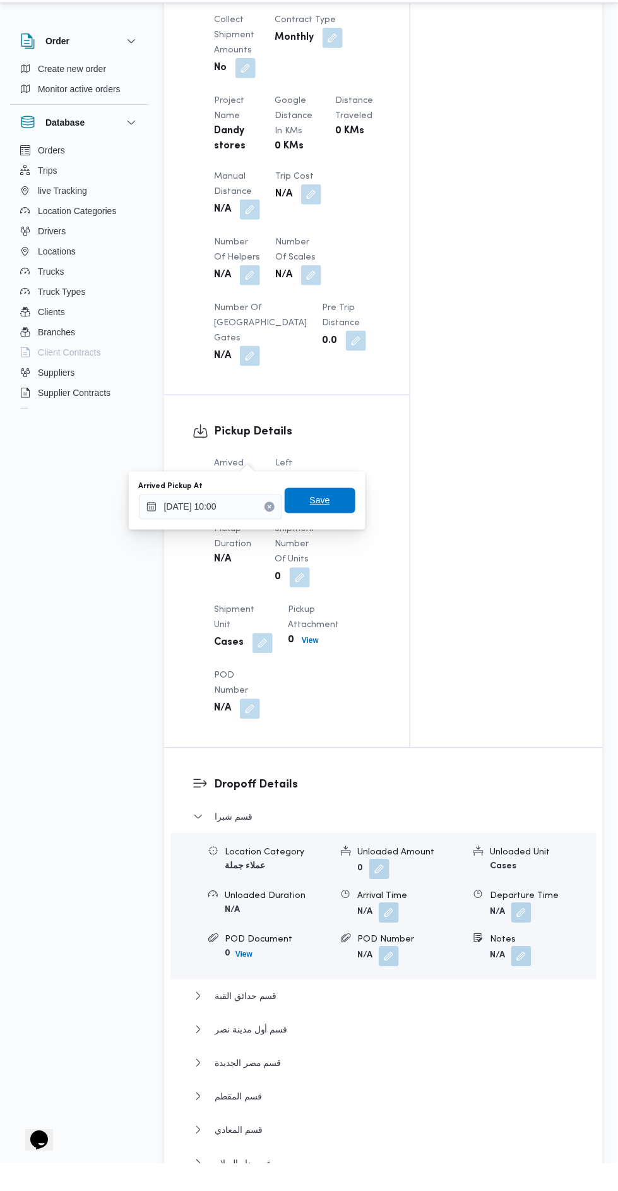
click at [330, 528] on span "Save" at bounding box center [320, 527] width 20 height 15
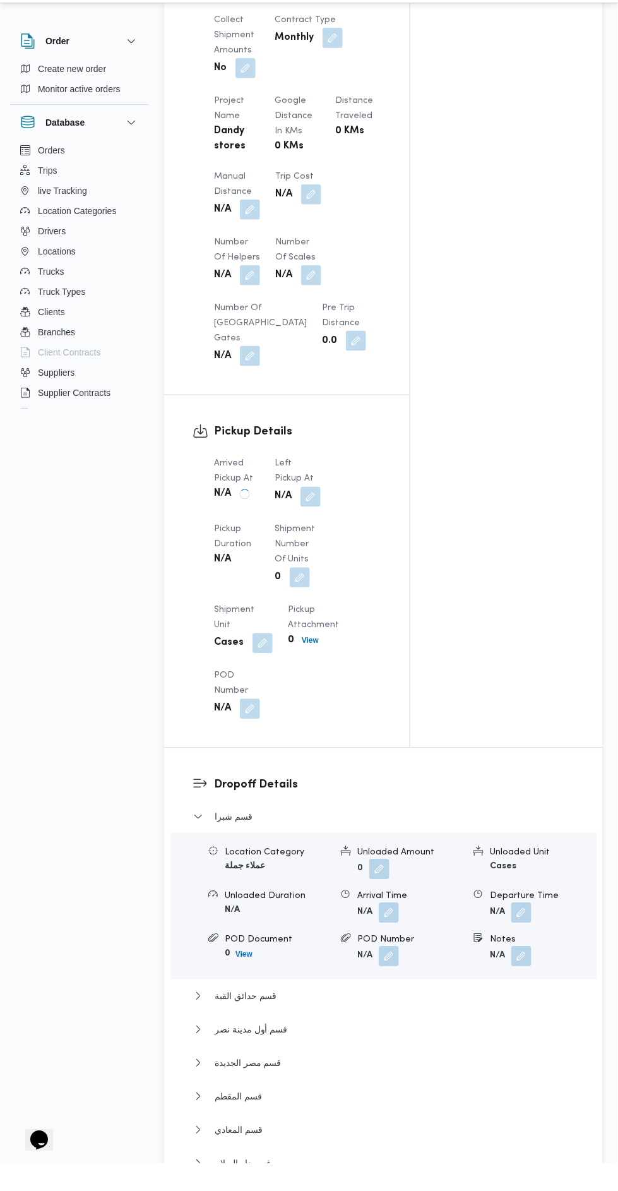
scroll to position [969, 0]
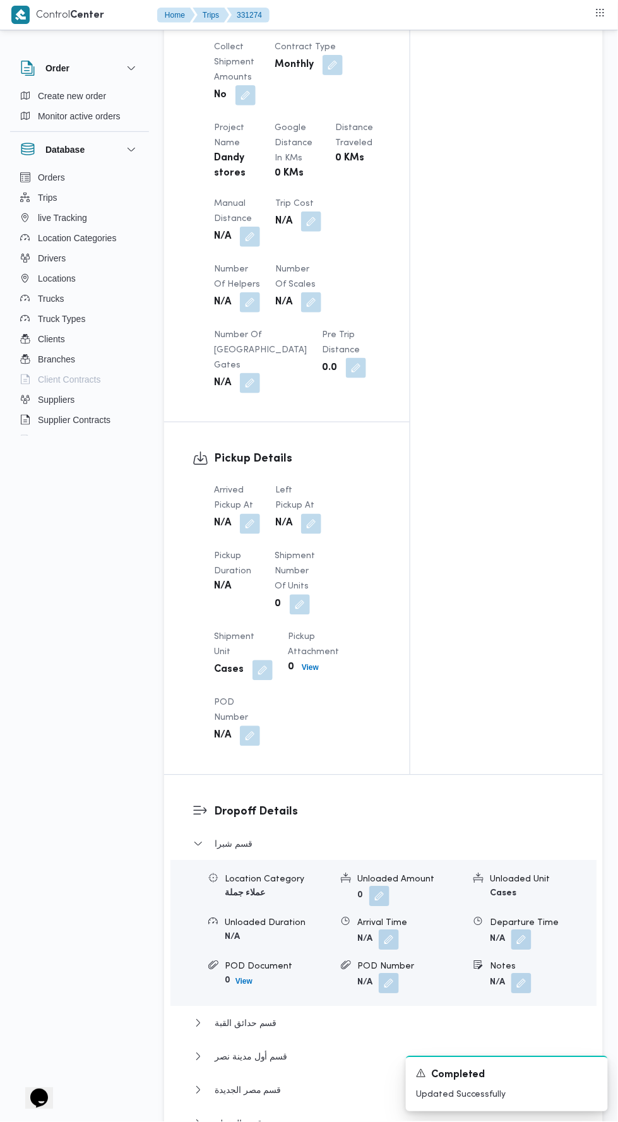
click at [303, 513] on div "N/A" at bounding box center [298, 524] width 49 height 23
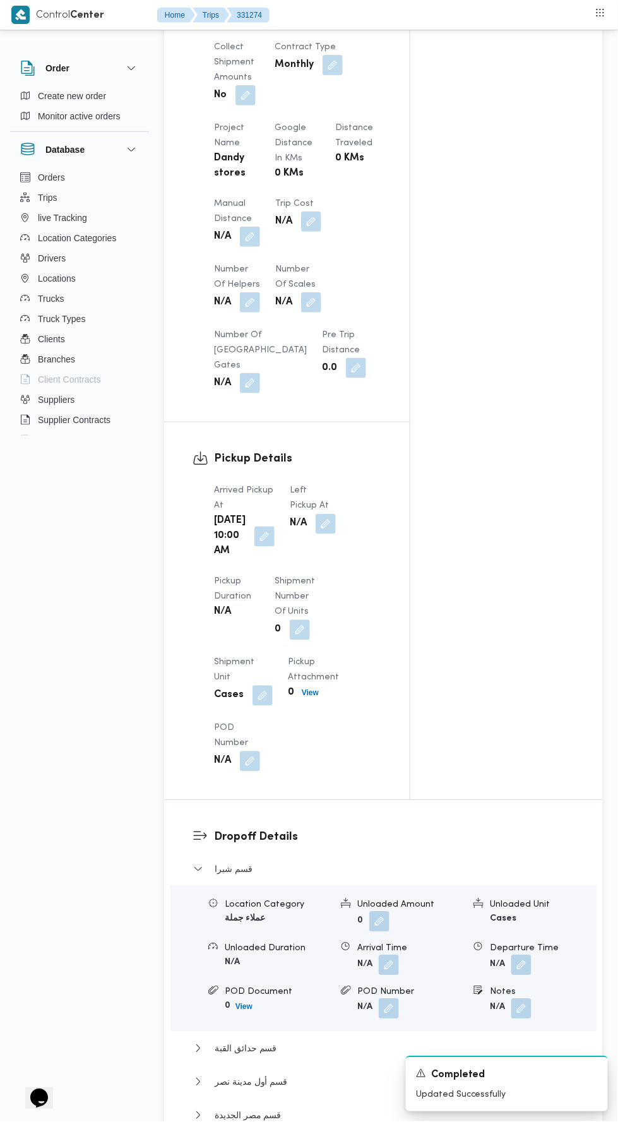
click at [324, 514] on button "button" at bounding box center [326, 524] width 20 height 20
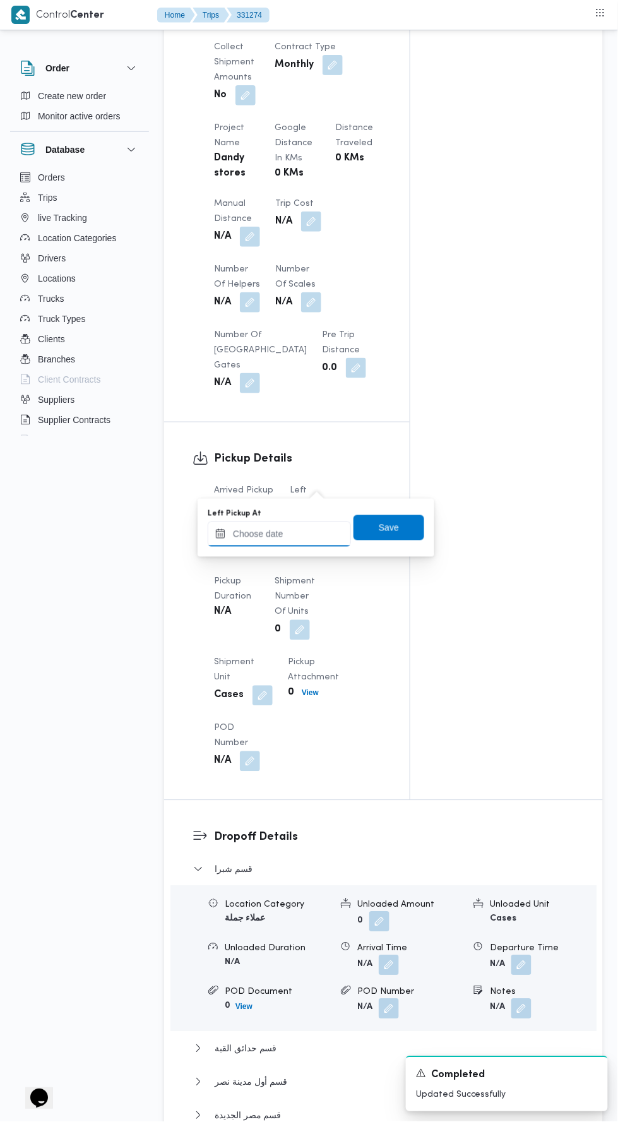
click at [307, 531] on input "Left Pickup At" at bounding box center [279, 534] width 143 height 25
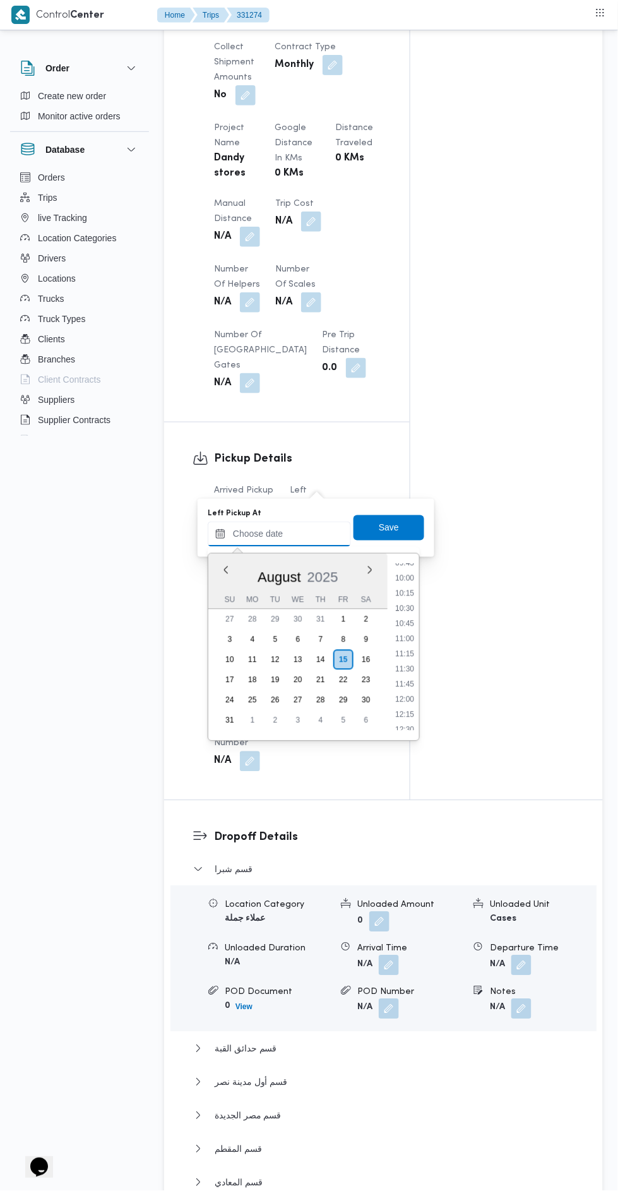
scroll to position [599, 0]
click at [405, 607] on li "10:30" at bounding box center [404, 608] width 29 height 13
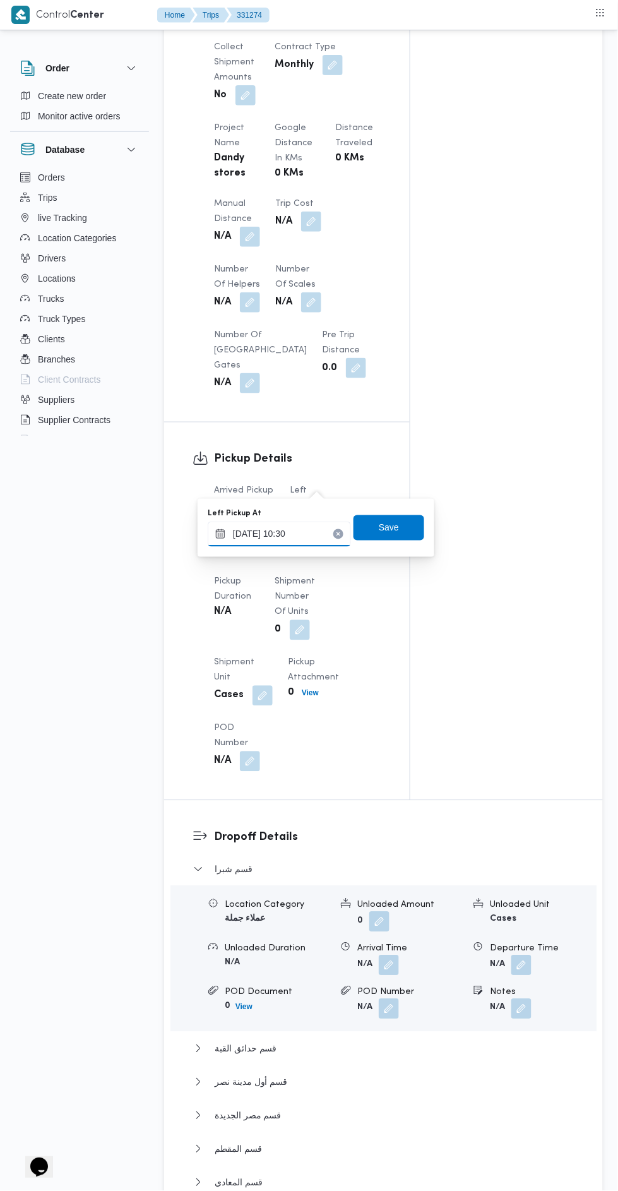
click at [302, 534] on input "[DATE] 10:30" at bounding box center [279, 534] width 143 height 25
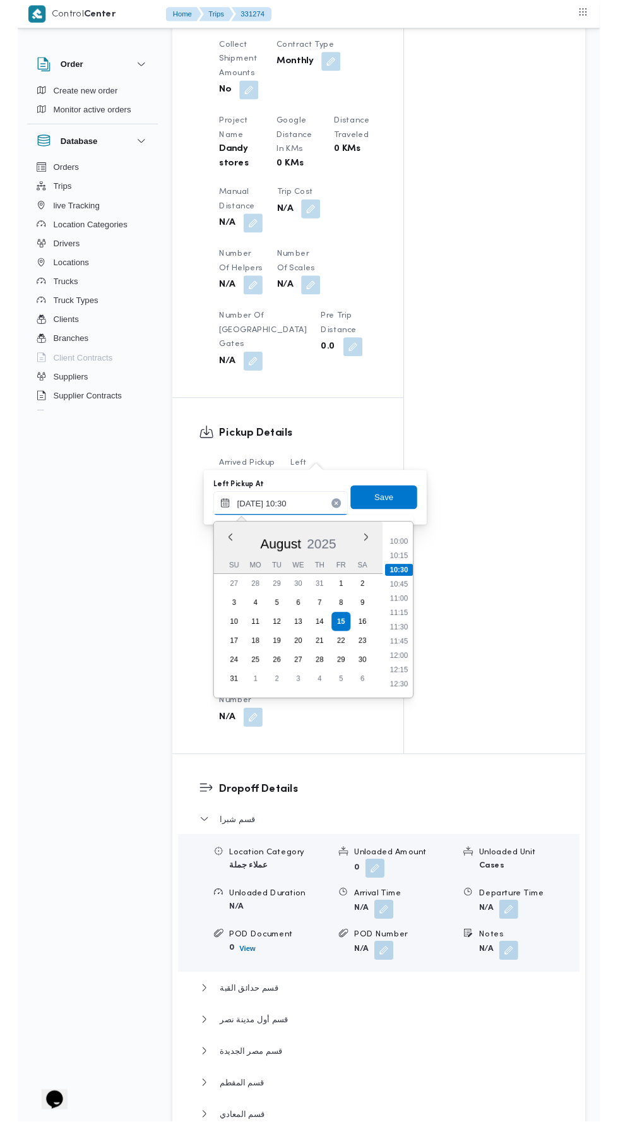
scroll to position [633, 0]
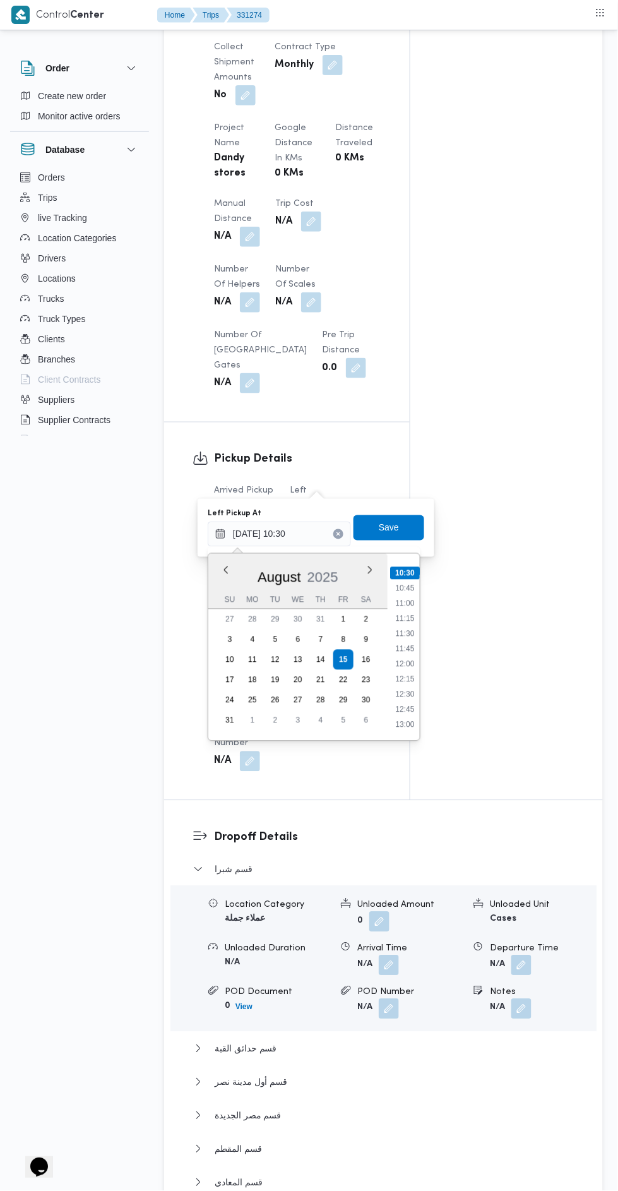
click at [405, 618] on li "11:15" at bounding box center [404, 619] width 29 height 13
type input "[DATE] 11:15"
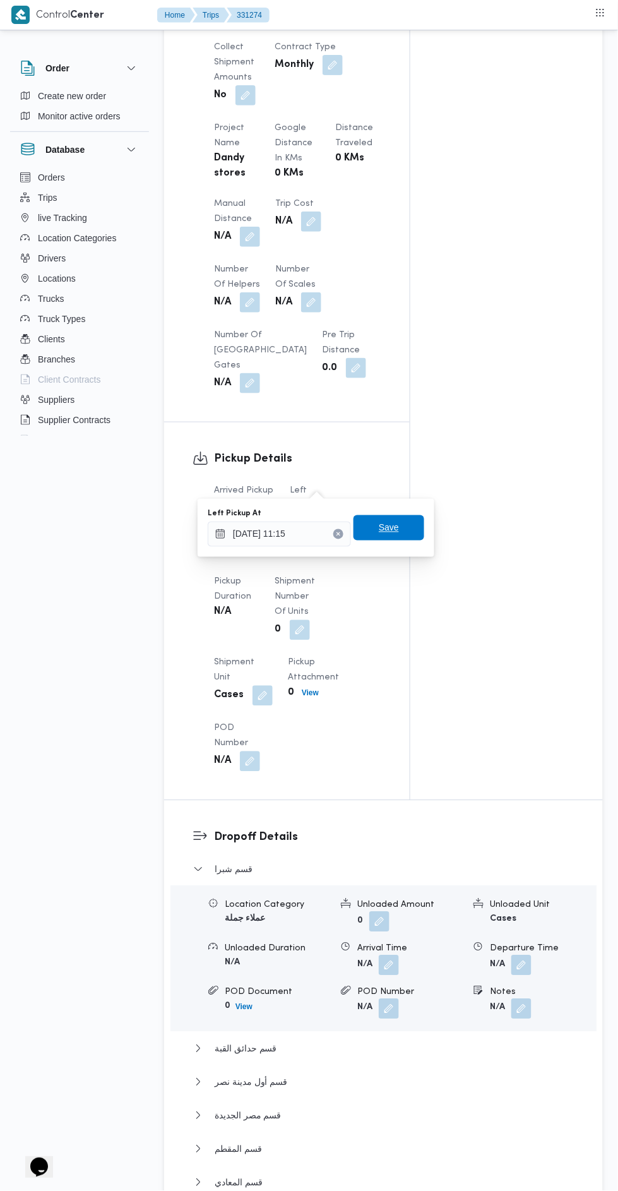
click at [409, 537] on span "Save" at bounding box center [389, 527] width 71 height 25
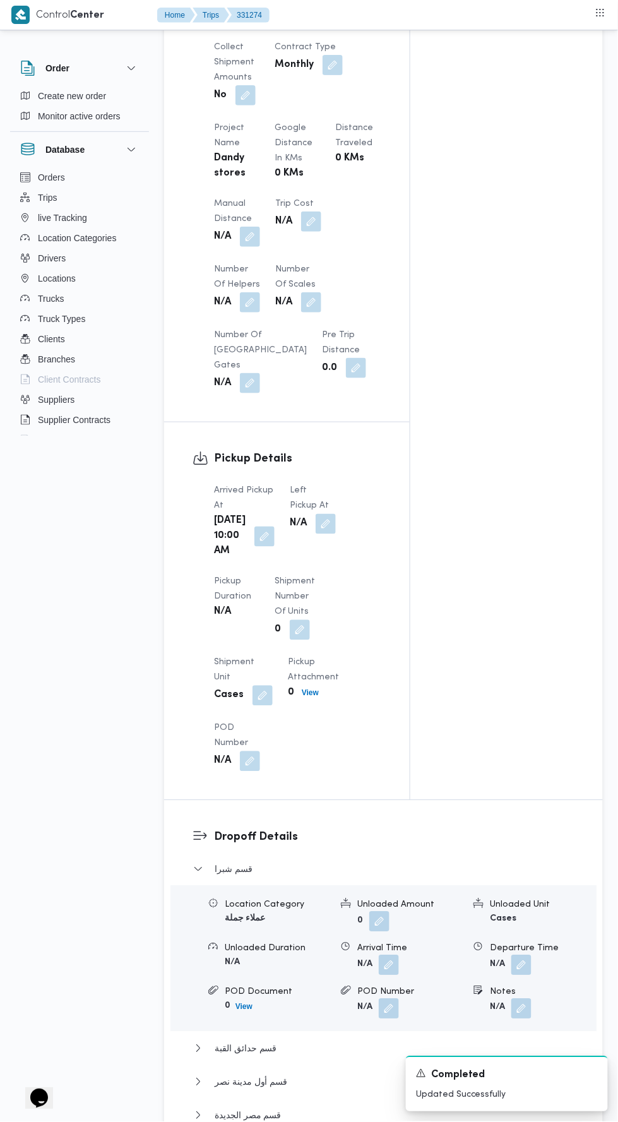
scroll to position [0, 0]
